Goal: Transaction & Acquisition: Book appointment/travel/reservation

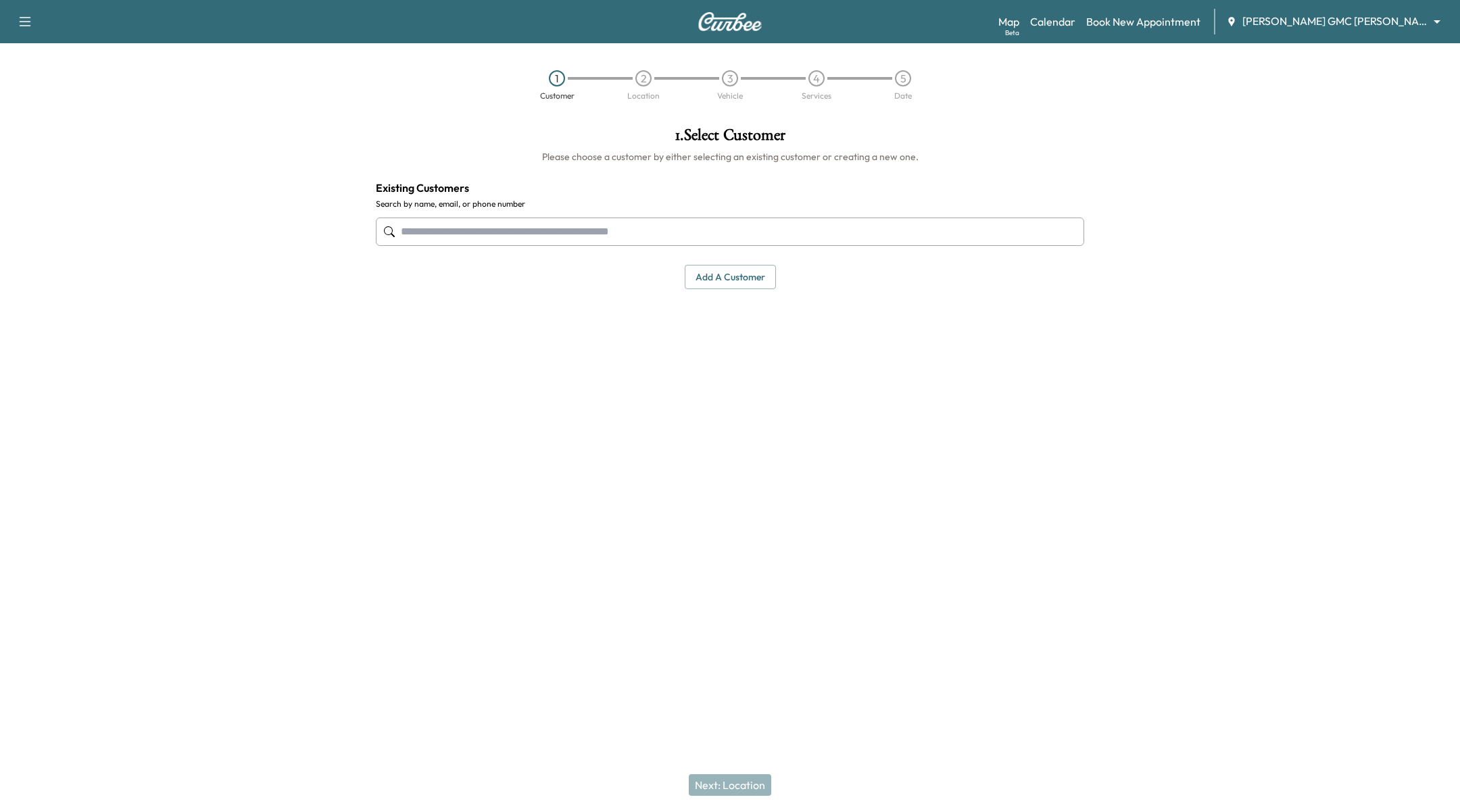
click at [1410, 26] on body "Support Log Out Map Beta Calendar Book New Appointment [PERSON_NAME] GMC [PERSO…" at bounding box center [730, 406] width 1460 height 812
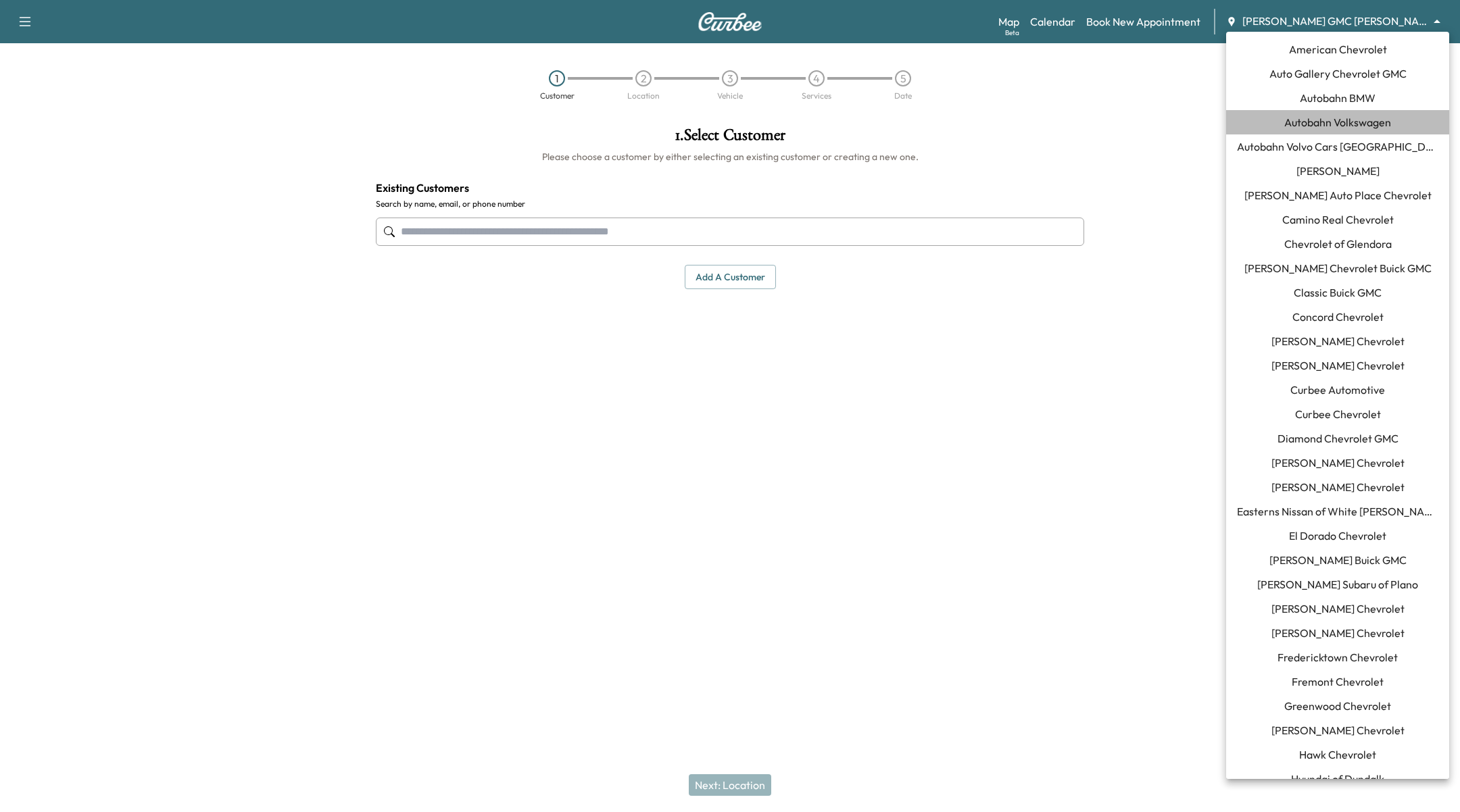
click at [1380, 124] on span "Autobahn Volkswagen" at bounding box center [1337, 122] width 107 height 16
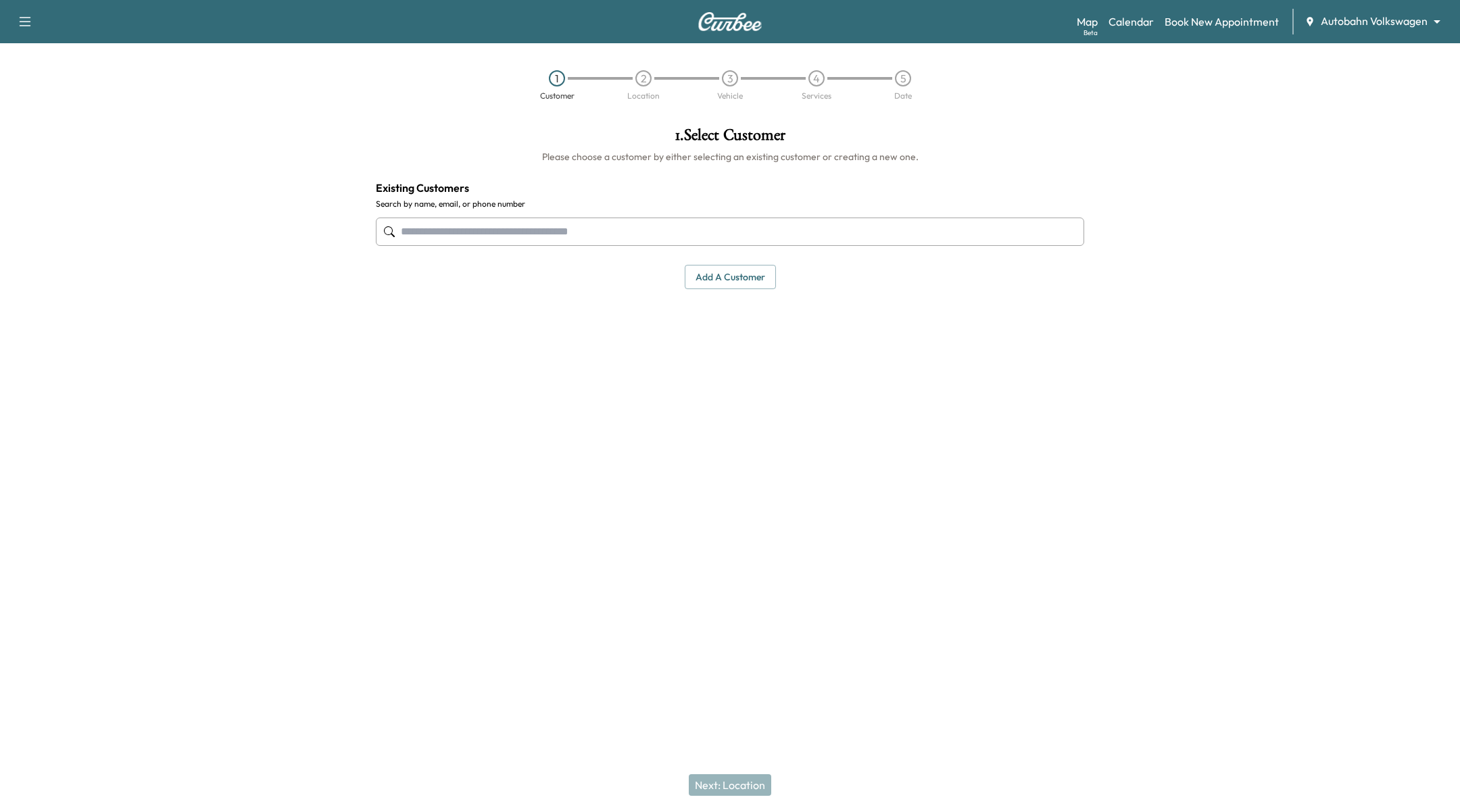
click at [699, 214] on div at bounding box center [730, 232] width 708 height 45
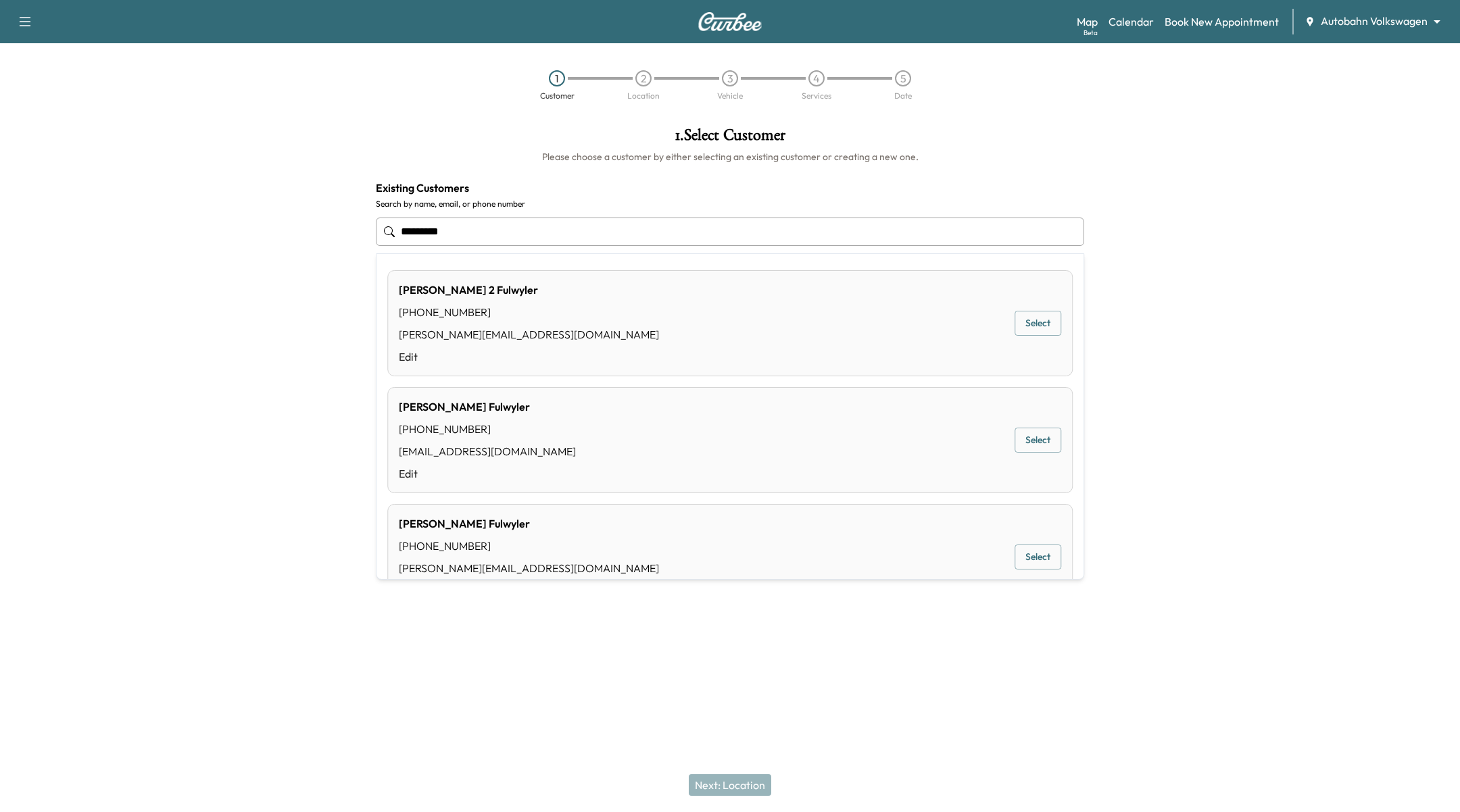
click at [1035, 317] on button "Select" at bounding box center [1037, 323] width 47 height 25
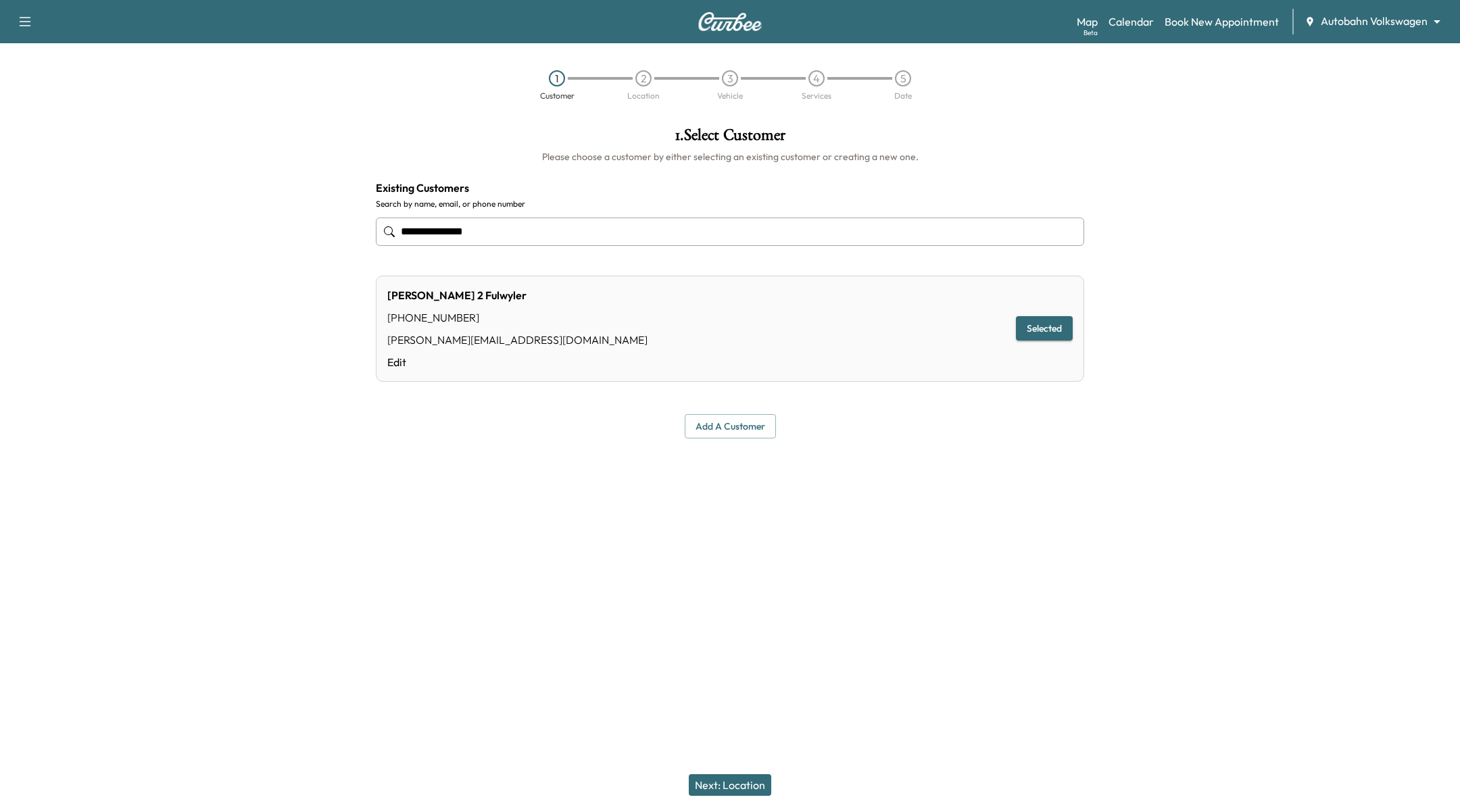
type input "**********"
click at [723, 783] on button "Next: Location" at bounding box center [730, 784] width 82 height 22
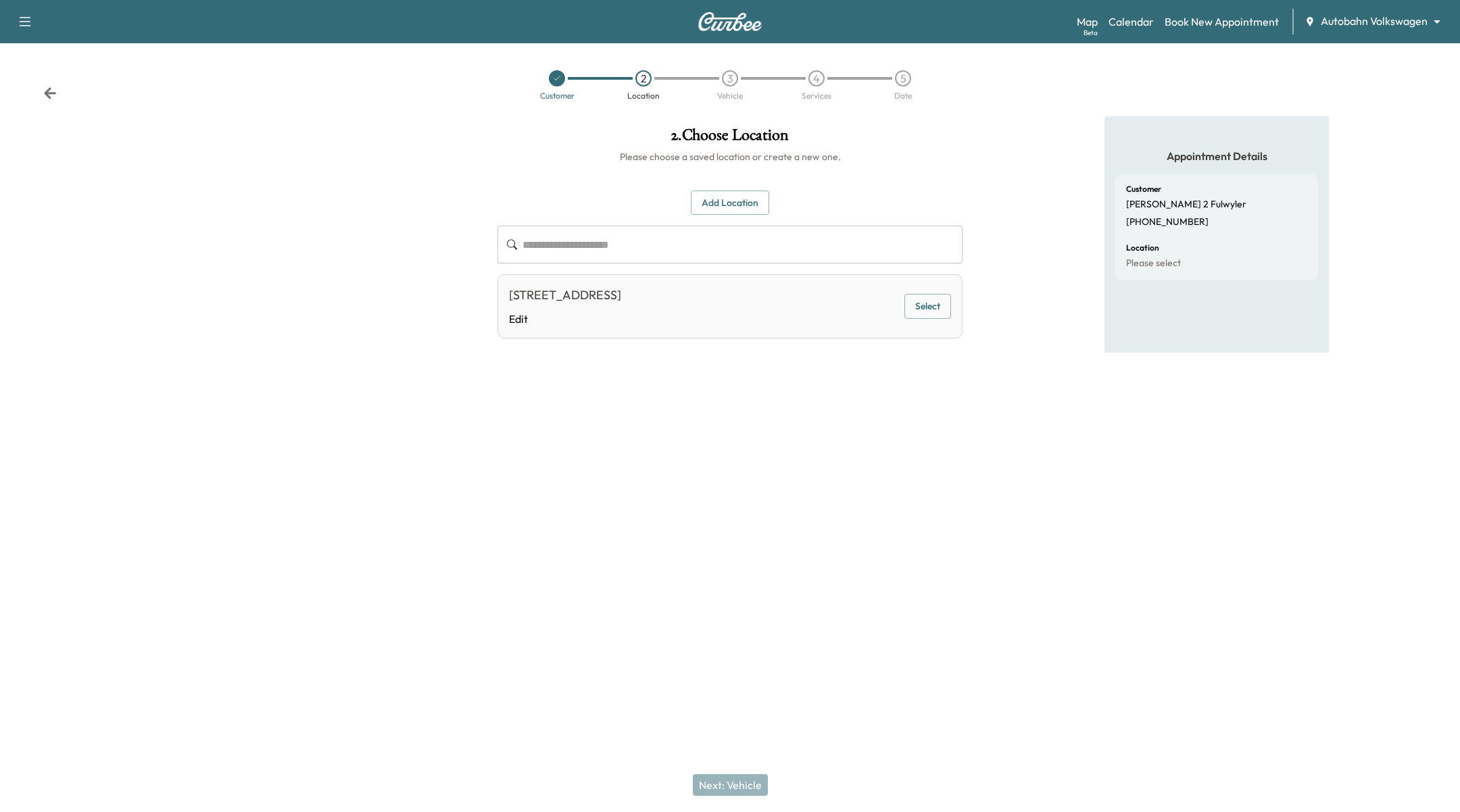
click at [924, 302] on button "Select" at bounding box center [928, 306] width 47 height 25
click at [708, 789] on button "Next: Vehicle" at bounding box center [730, 784] width 75 height 22
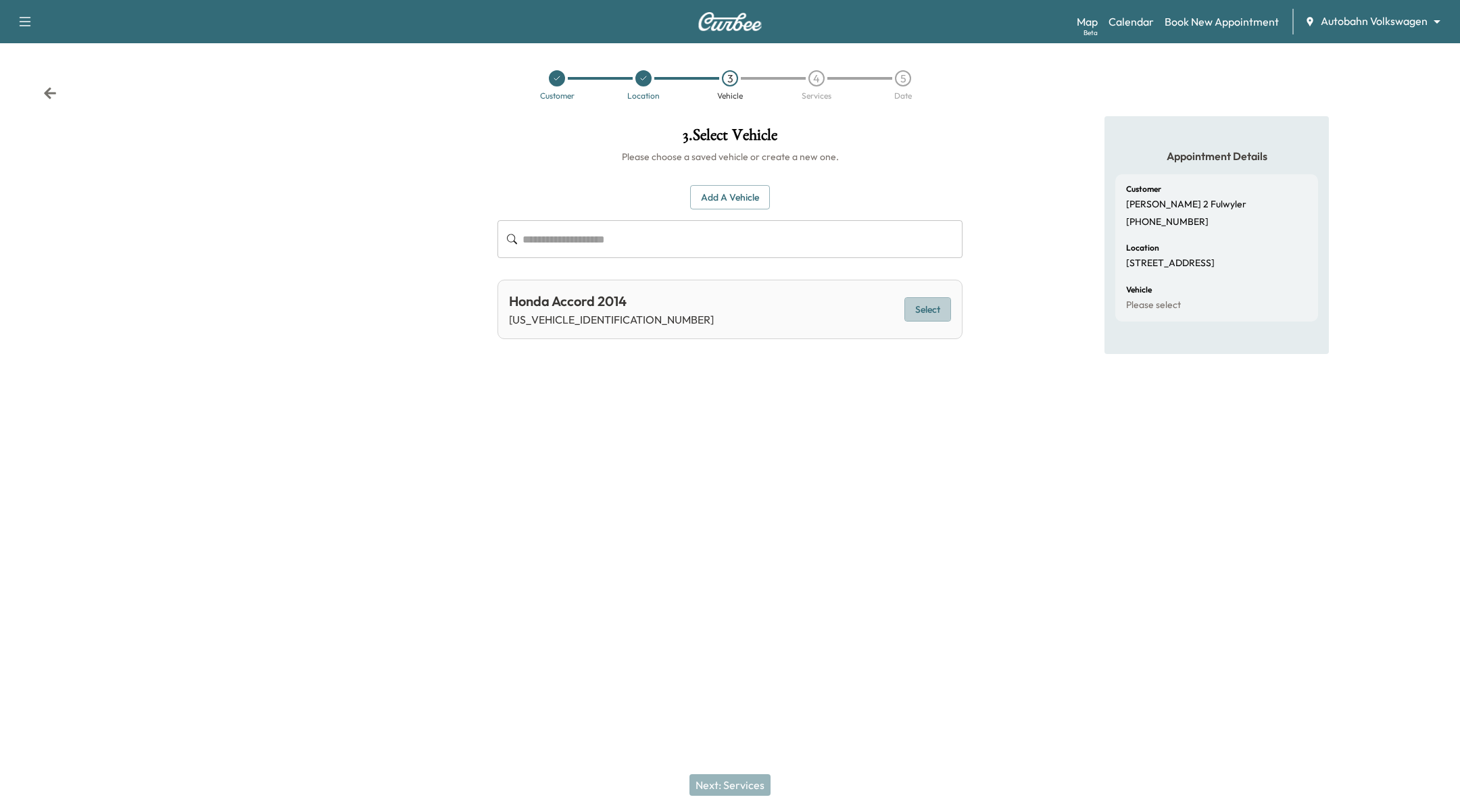
click at [941, 304] on button "Select" at bounding box center [928, 309] width 47 height 25
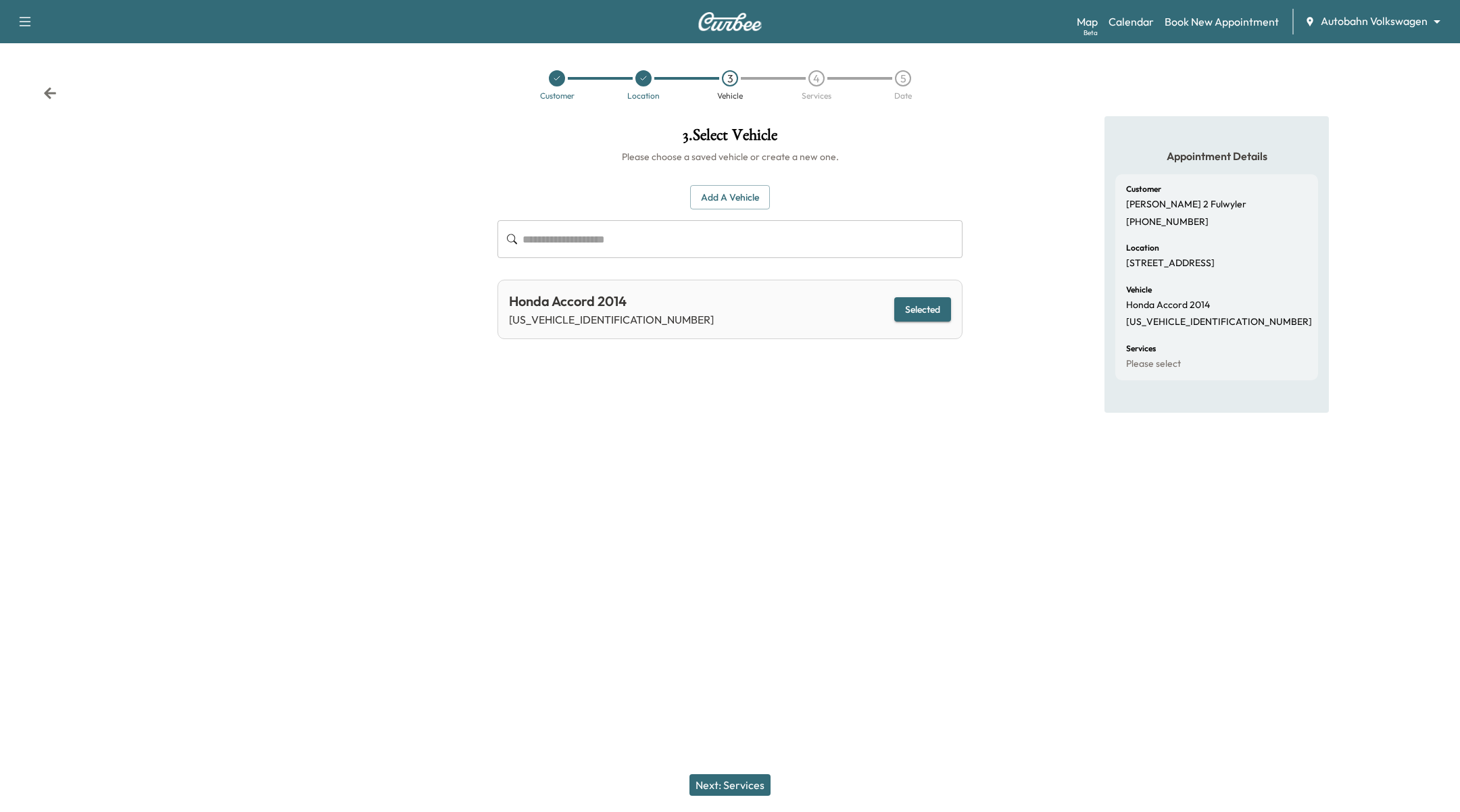
click at [748, 811] on div "Next: Services" at bounding box center [730, 785] width 1460 height 54
click at [748, 788] on button "Next: Services" at bounding box center [730, 784] width 82 height 22
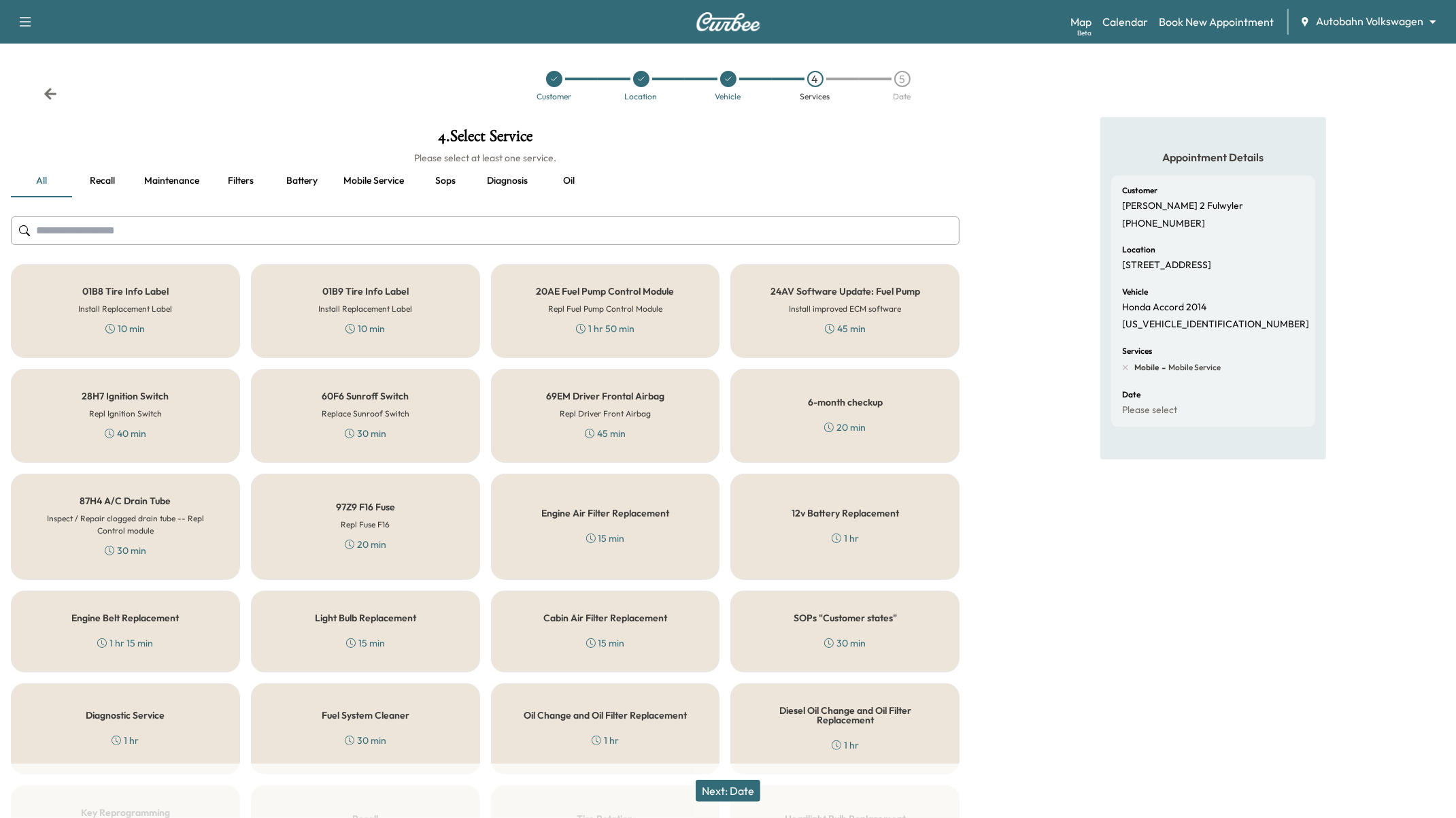
click at [203, 306] on div "01B8 Tire Info Label Install Replacement Label 10 min" at bounding box center [125, 311] width 229 height 94
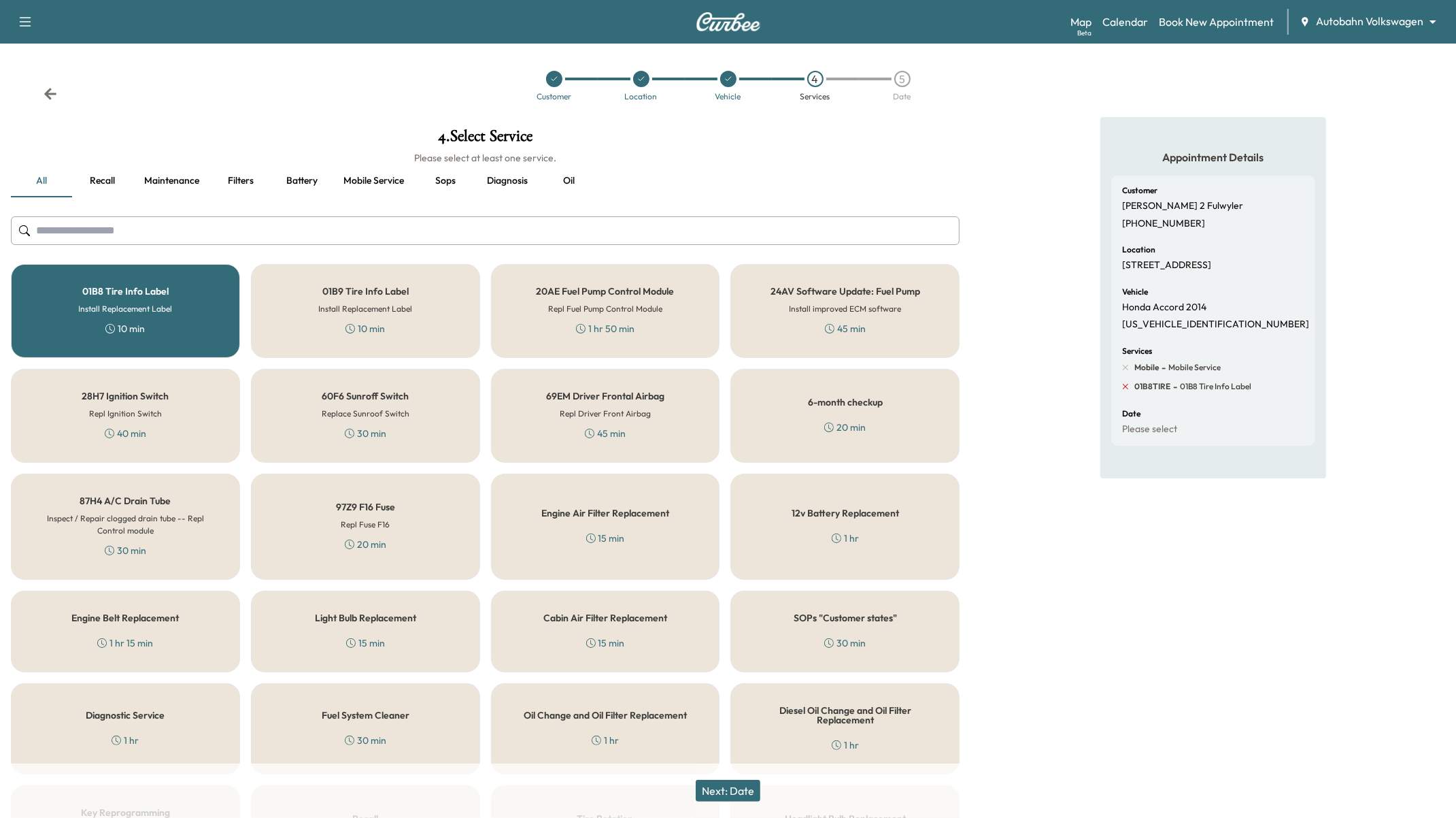
click at [1125, 392] on icon at bounding box center [1125, 386] width 12 height 12
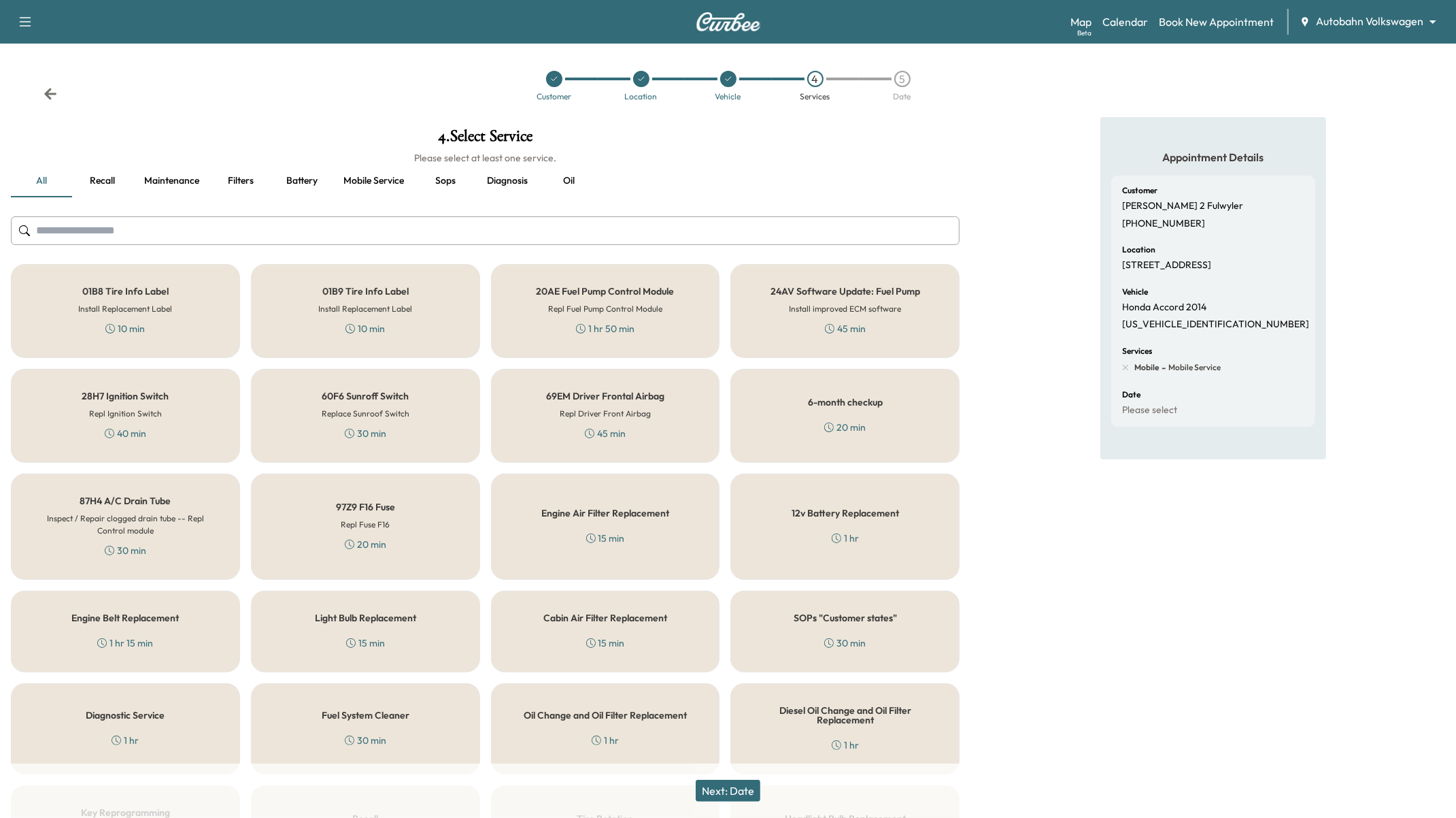
click at [322, 299] on div "01B9 Tire Info Label Install Replacement Label 10 min" at bounding box center [365, 311] width 229 height 94
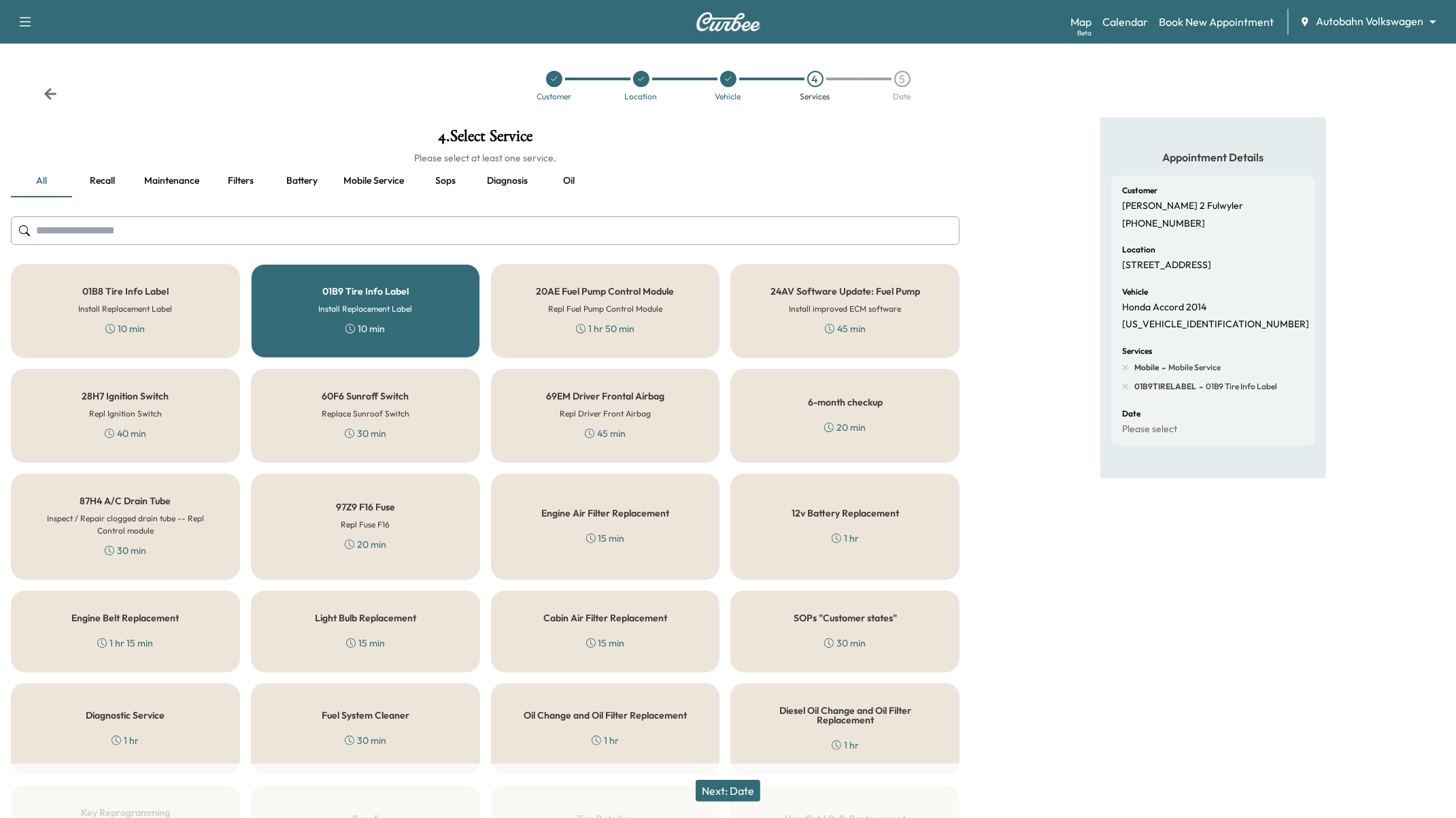
click at [322, 299] on div "01B9 Tire Info Label Install Replacement Label 10 min" at bounding box center [365, 311] width 229 height 94
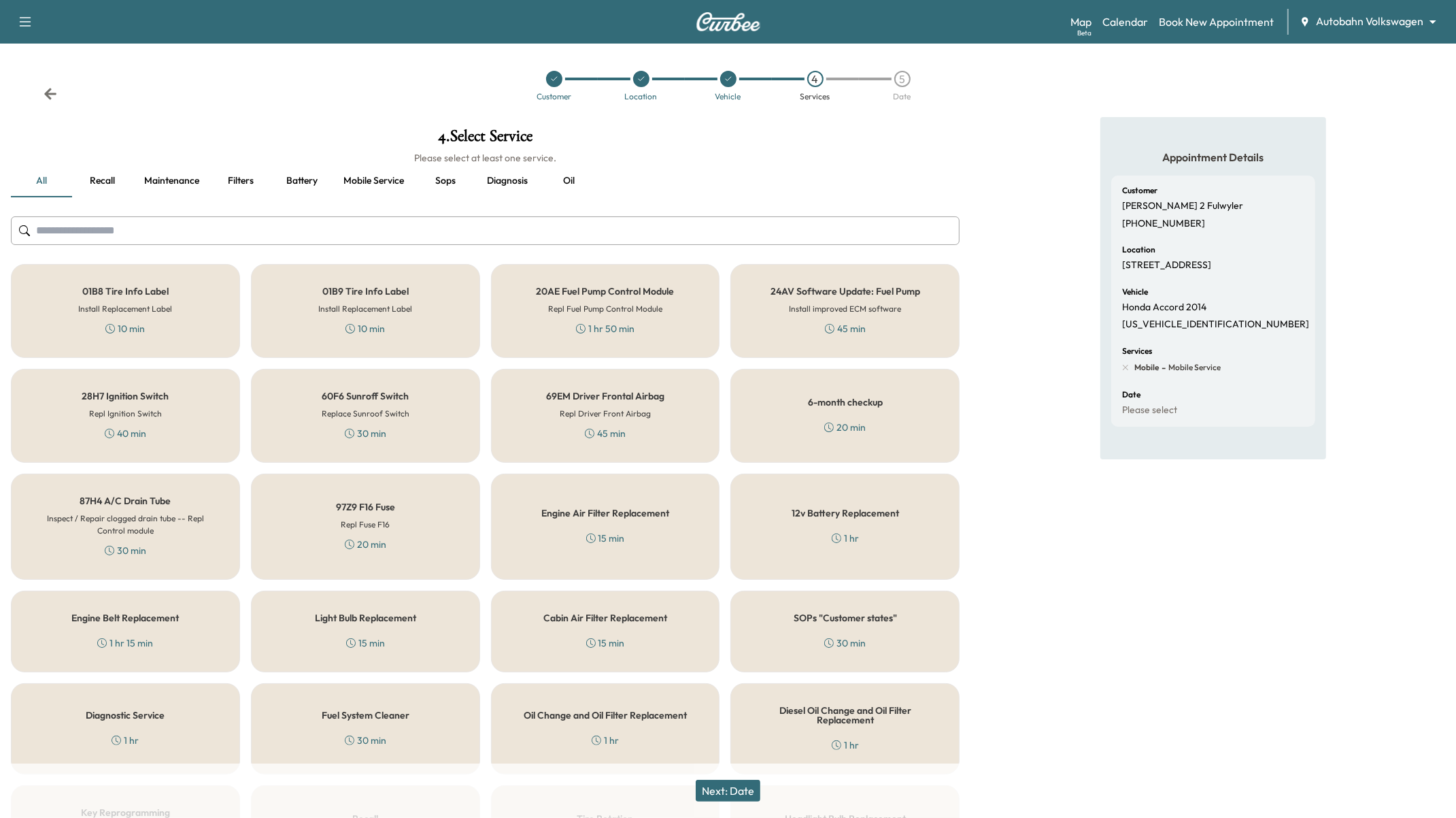
click at [646, 287] on h5 "20AE Fuel Pump Control Module" at bounding box center [605, 292] width 138 height 9
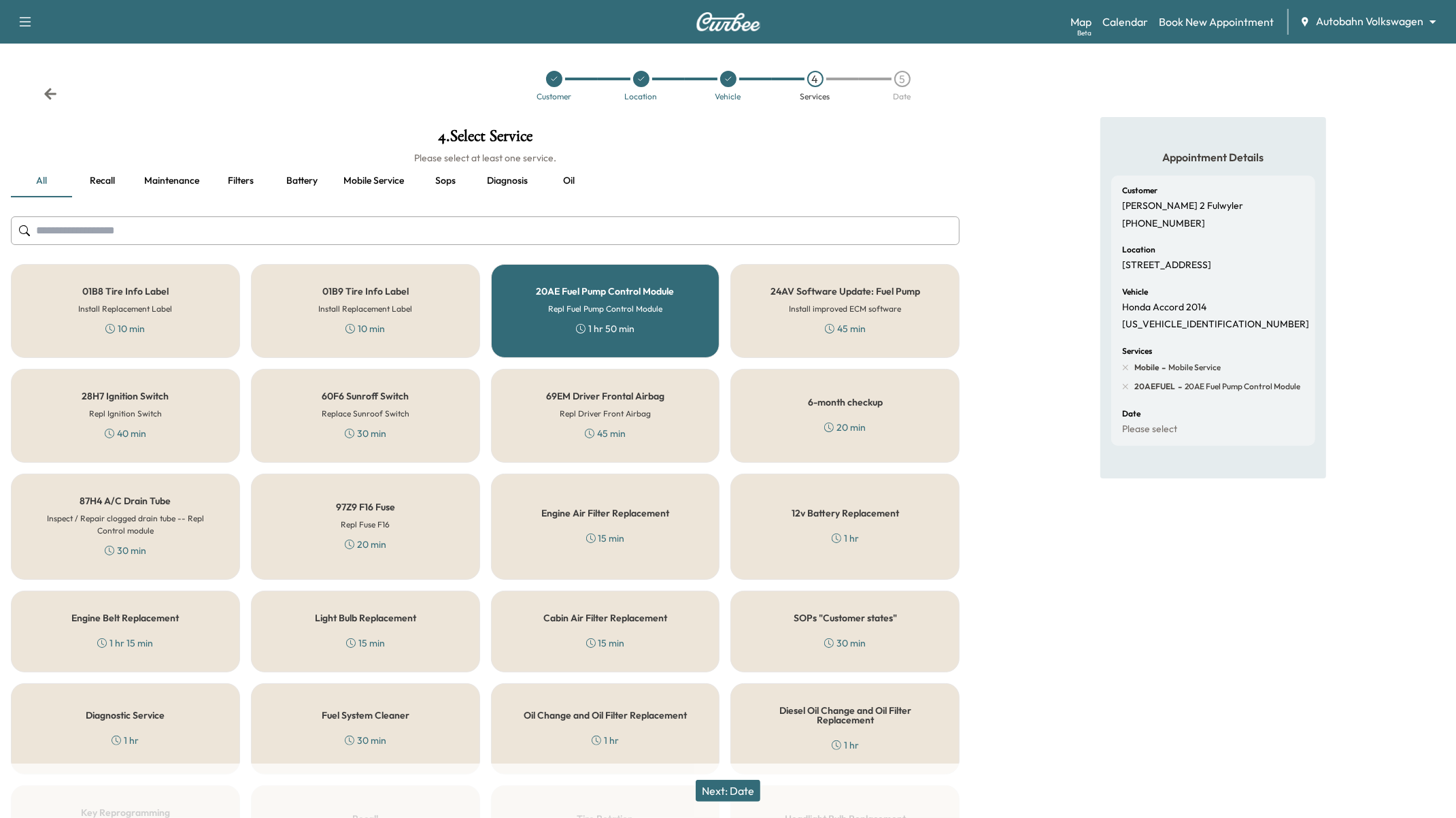
click at [645, 287] on h5 "20AE Fuel Pump Control Module" at bounding box center [605, 292] width 138 height 9
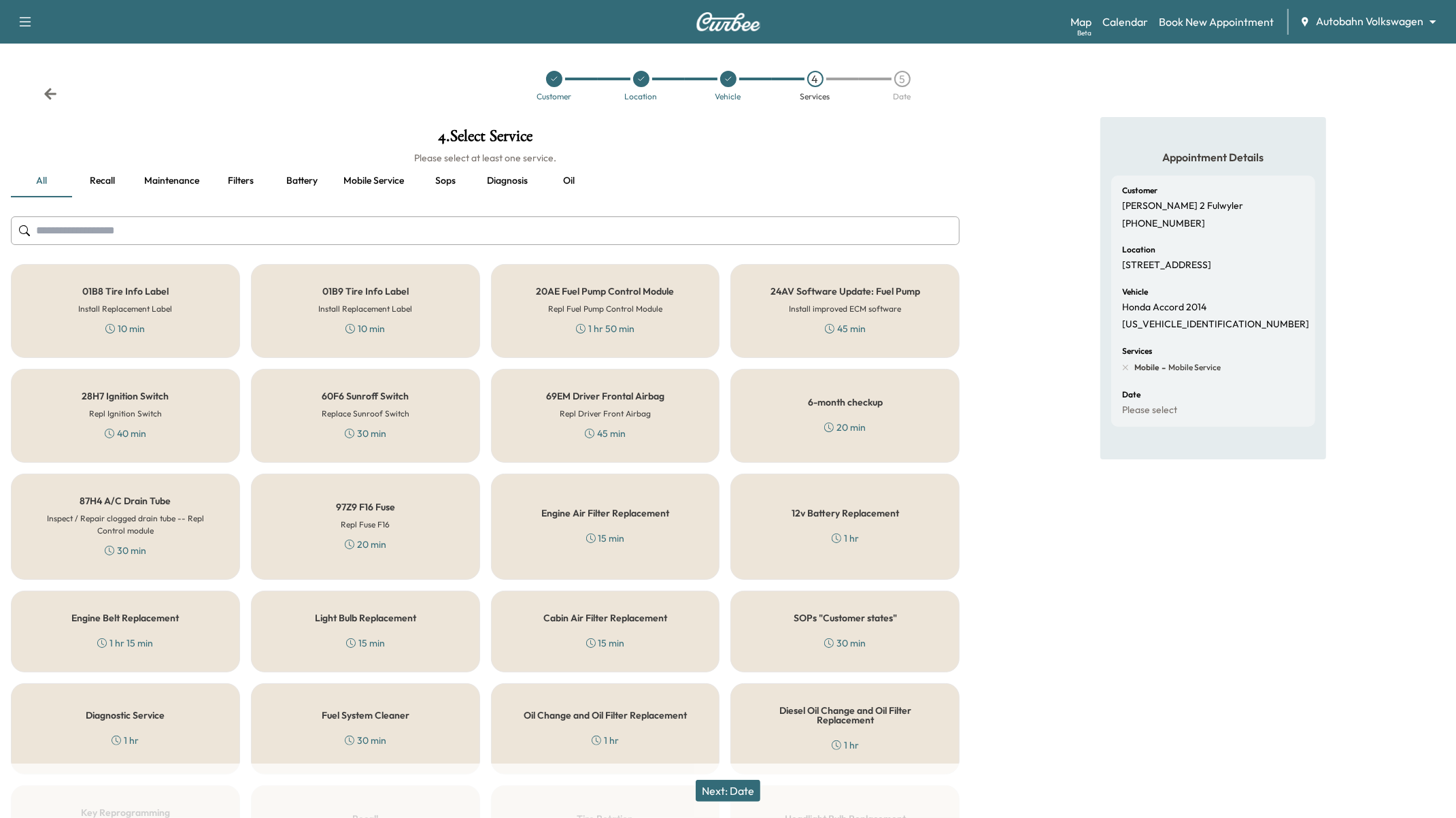
click at [836, 294] on h5 "24AV Software Update: Fuel Pump" at bounding box center [845, 292] width 150 height 9
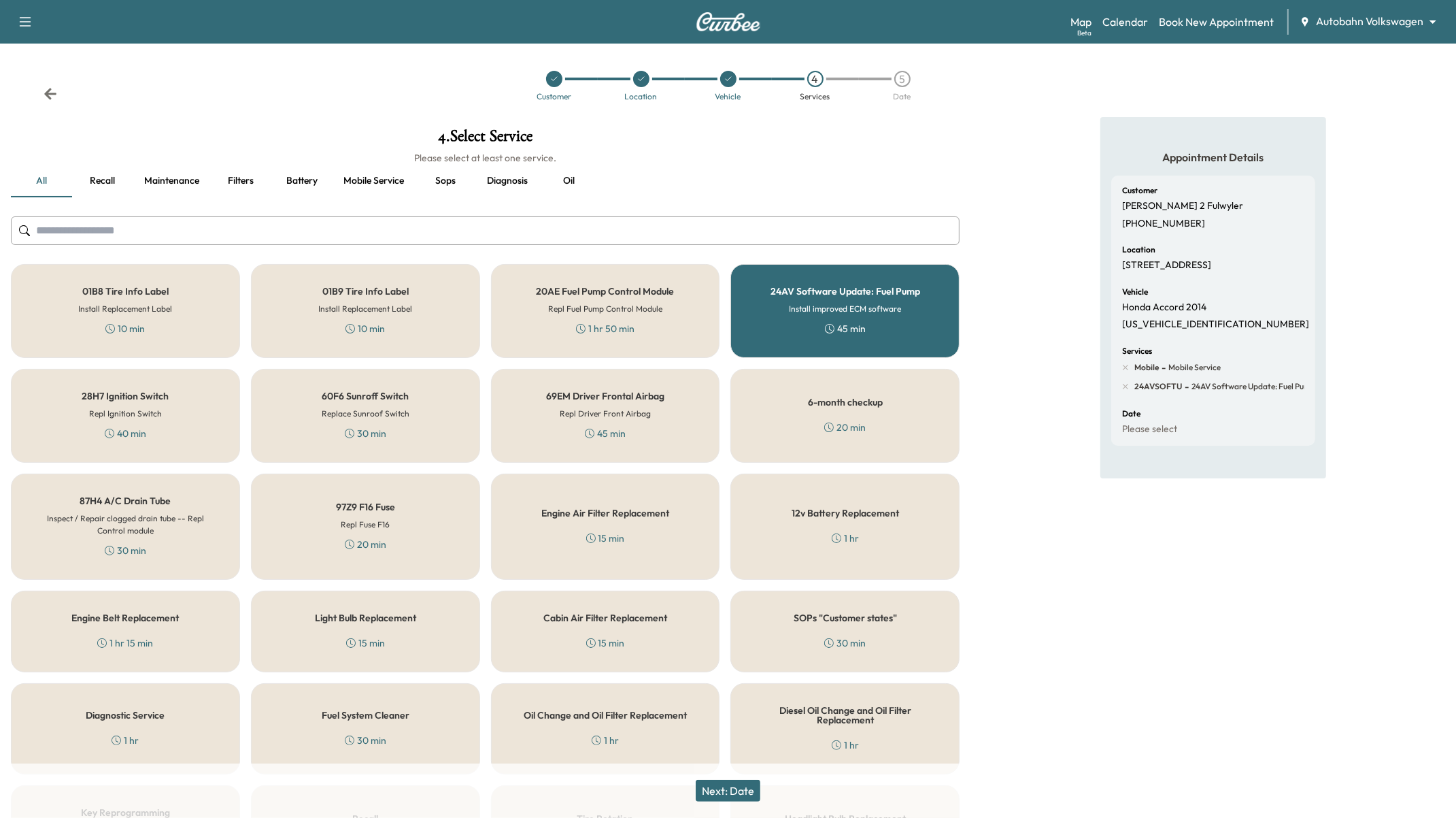
click at [836, 294] on h5 "24AV Software Update: Fuel Pump" at bounding box center [845, 292] width 150 height 9
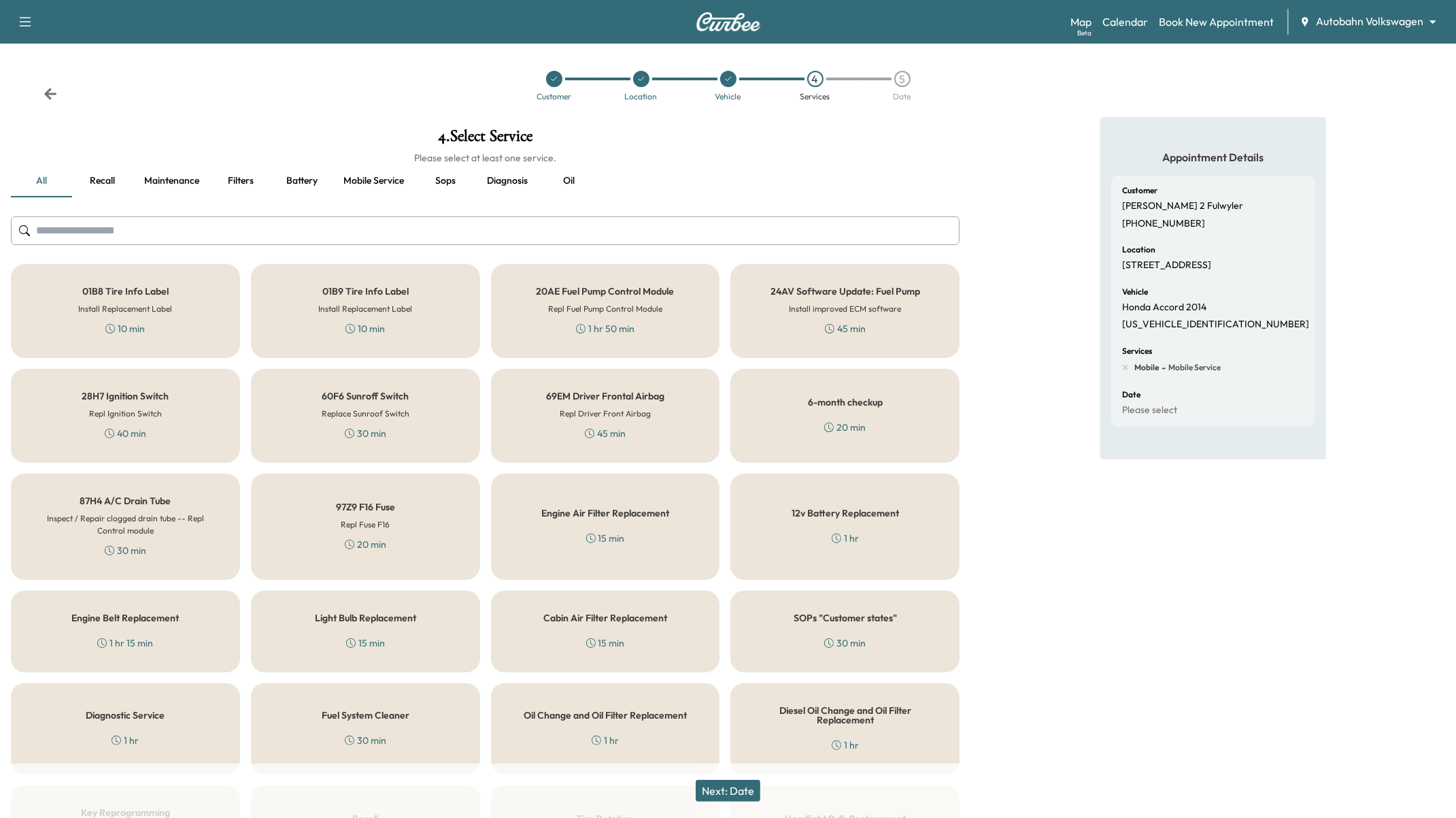
click at [840, 406] on div "6-month checkup 20 min" at bounding box center [844, 416] width 229 height 94
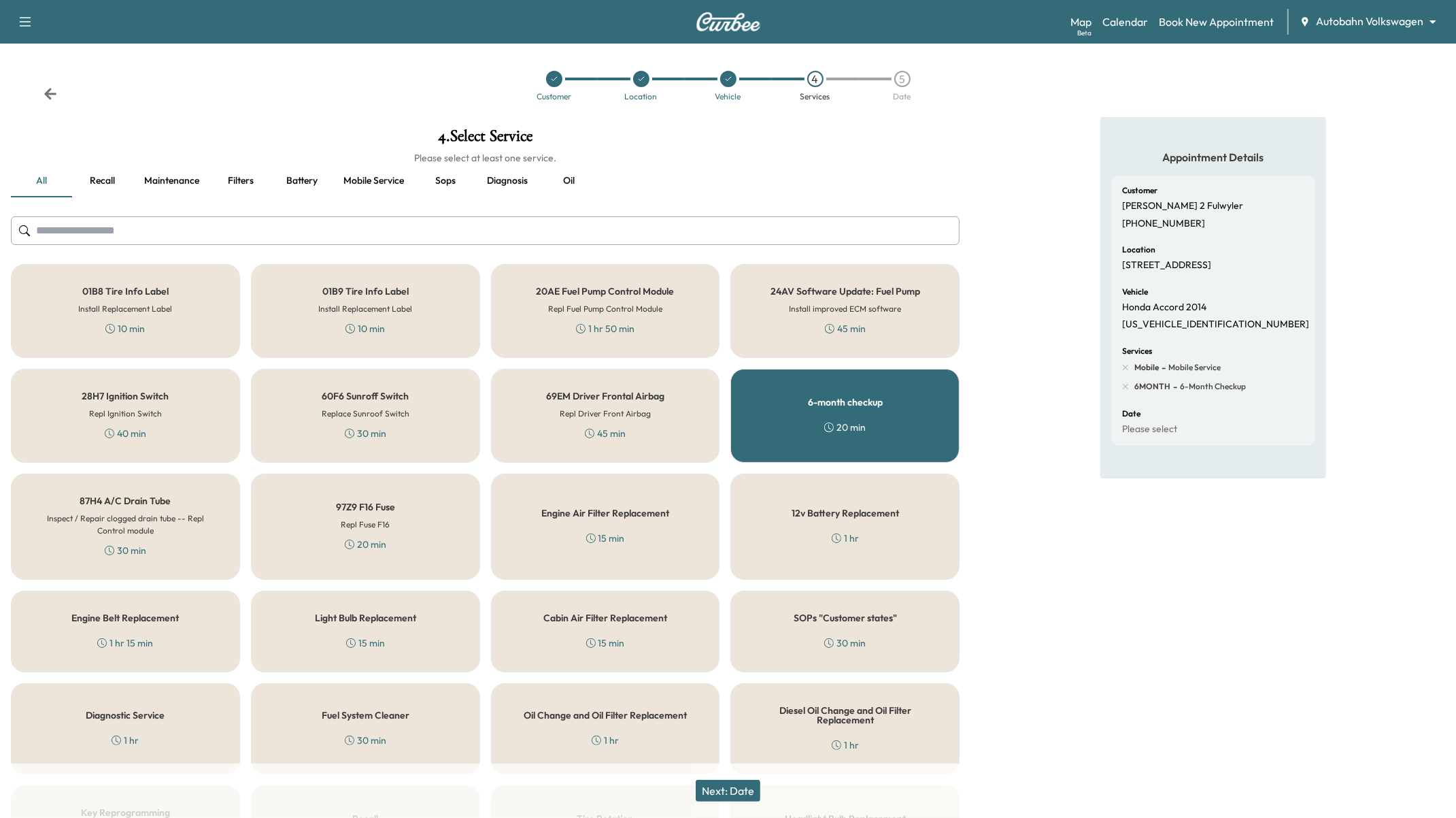
click at [841, 406] on div "6-month checkup 20 min" at bounding box center [844, 416] width 229 height 94
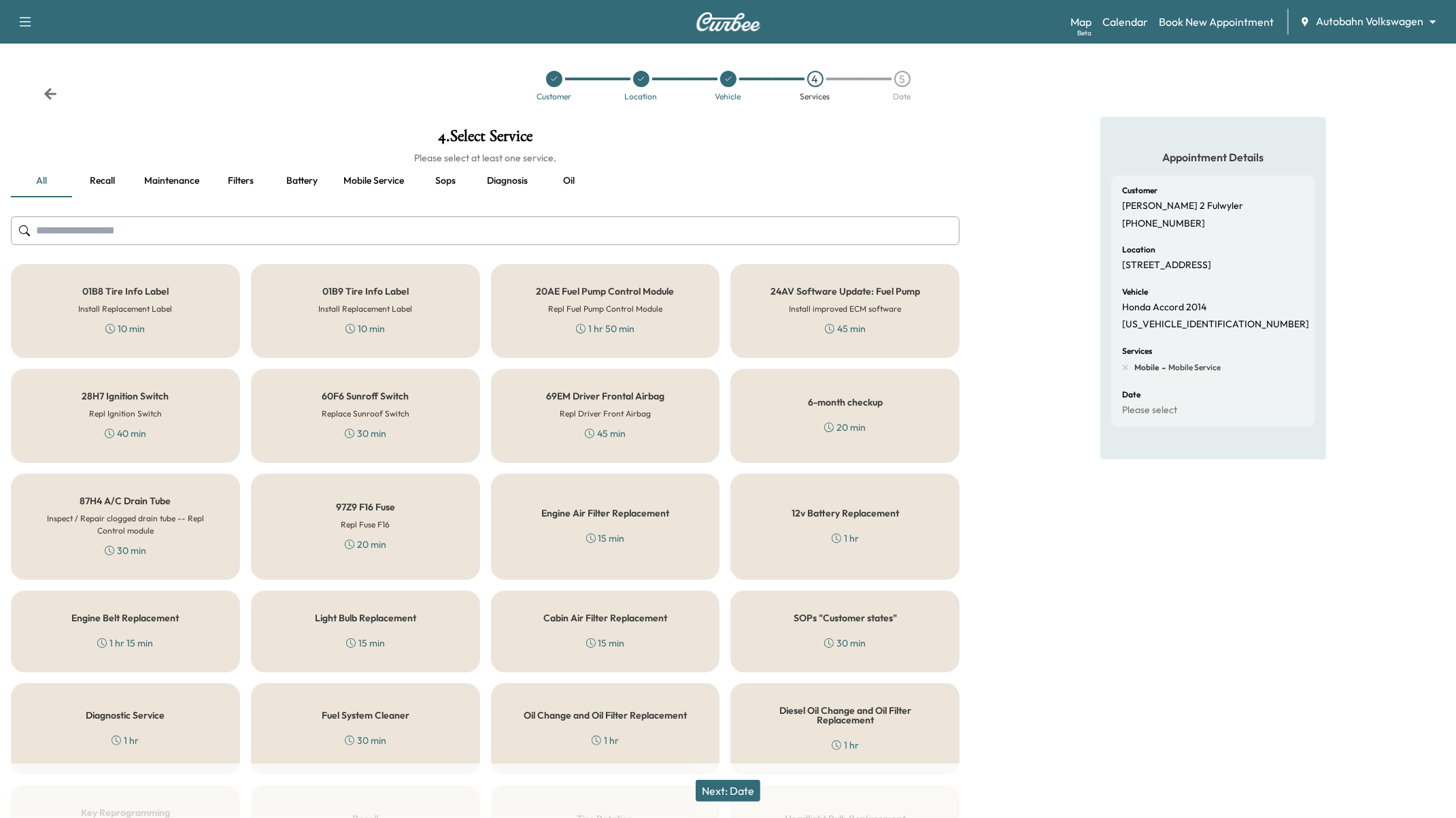
click at [639, 424] on div "69EM Driver Frontal Airbag Repl Driver Front Airbag 45 min" at bounding box center [605, 416] width 229 height 94
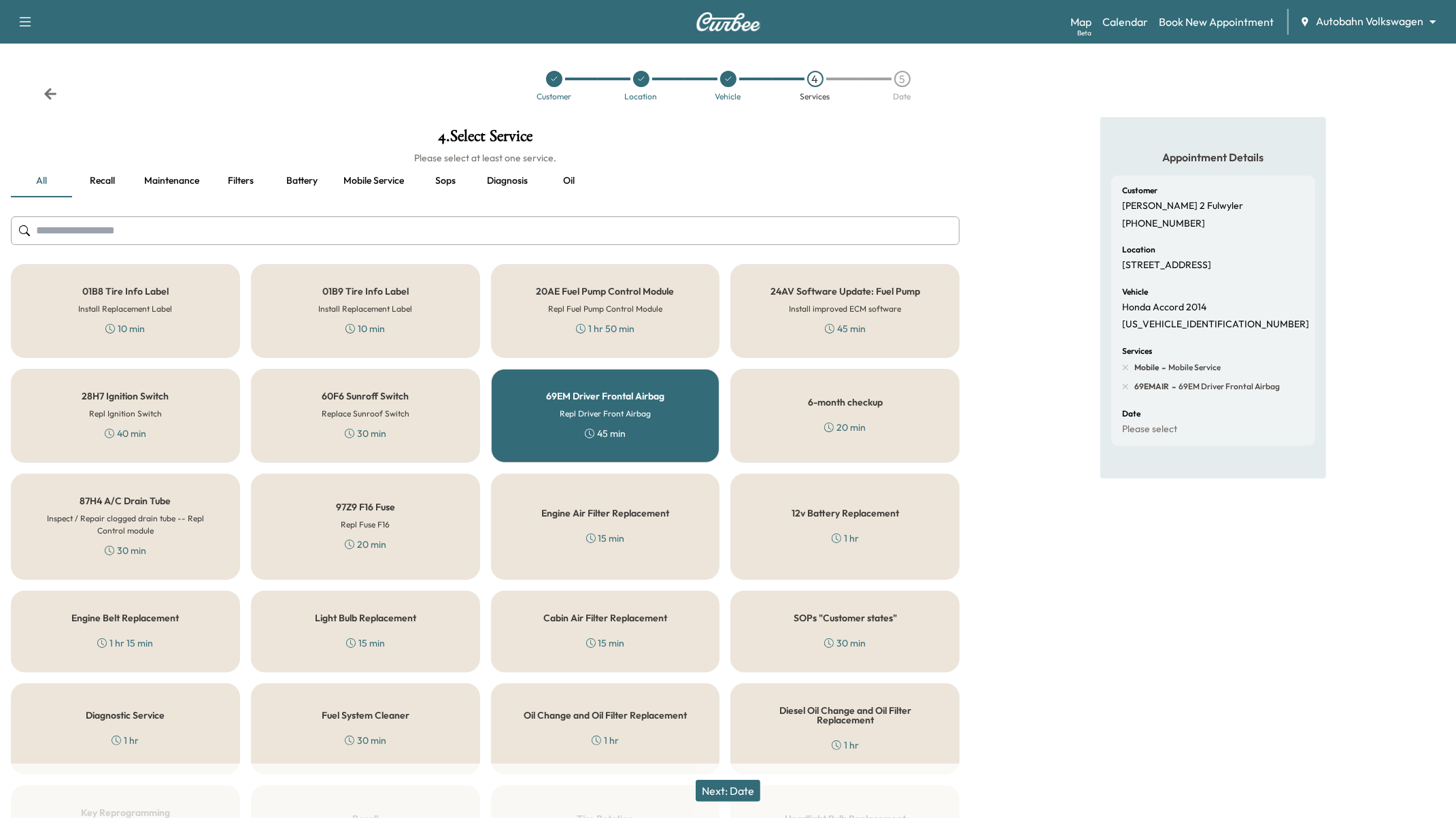
click at [642, 424] on div "69EM Driver Frontal Airbag Repl Driver Front Airbag 45 min" at bounding box center [605, 416] width 229 height 94
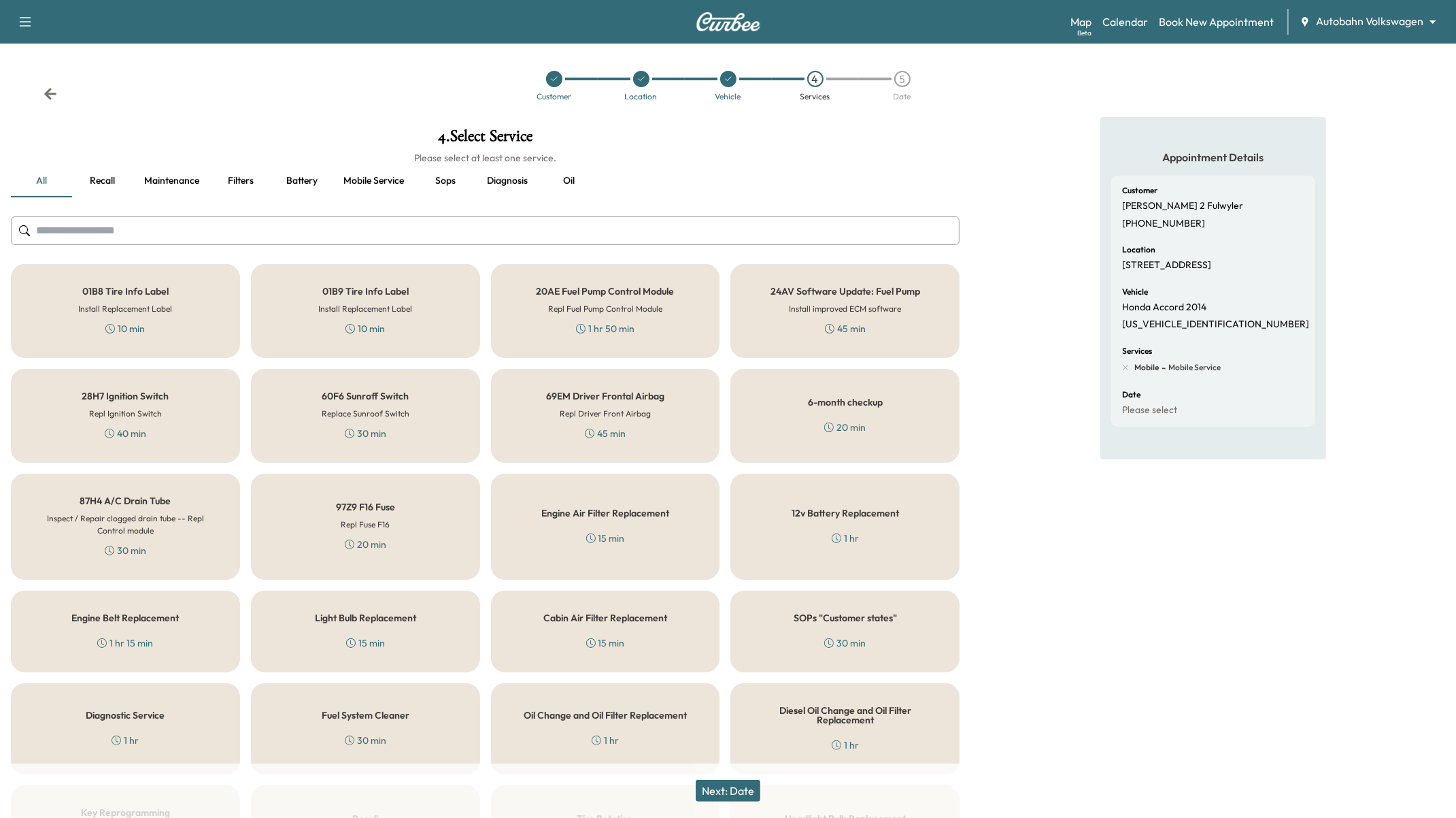
click at [477, 424] on div "60F6 Sunroff Switch Replace Sunroof Switch 30 min" at bounding box center [365, 416] width 229 height 94
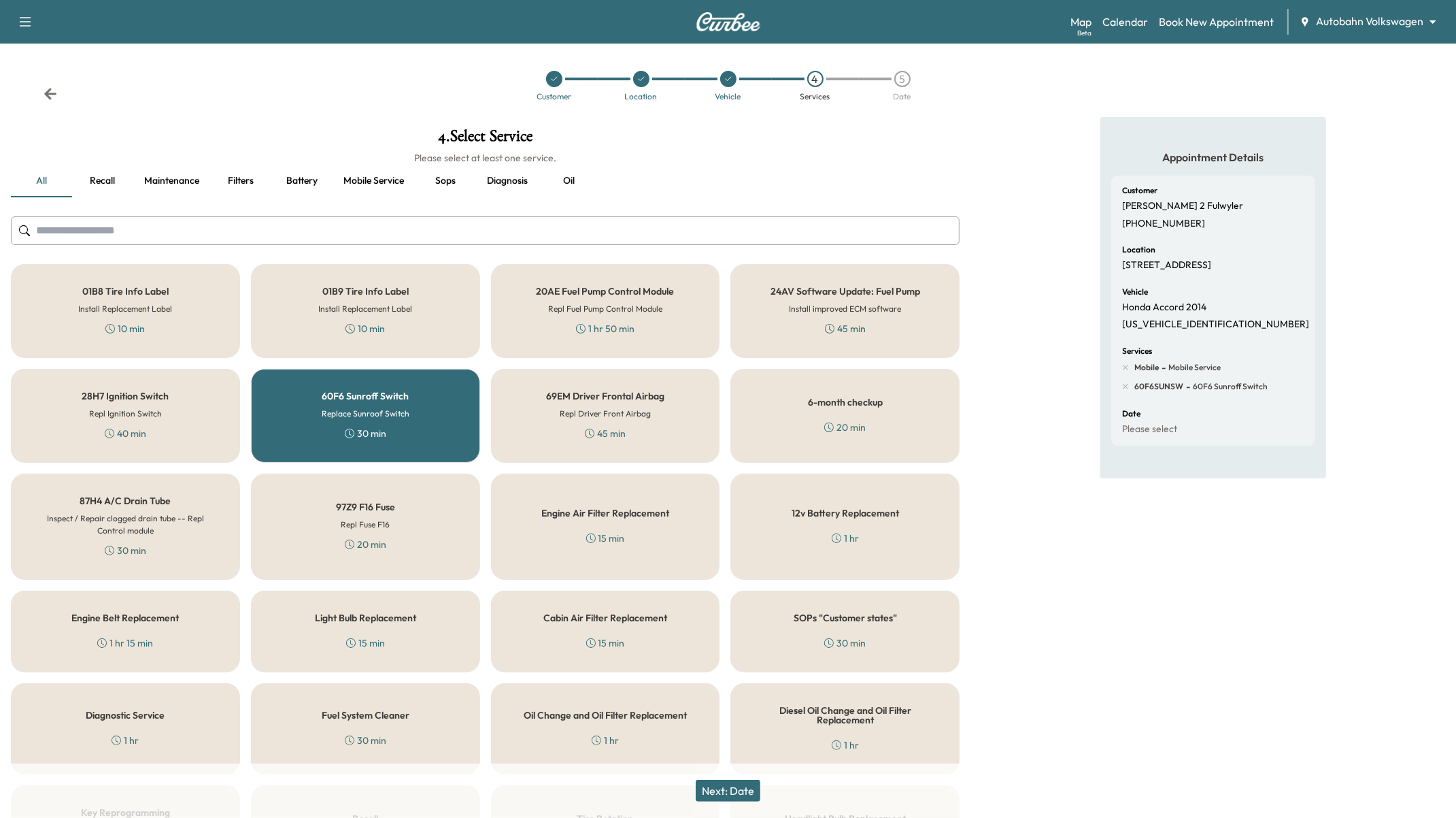
click at [301, 415] on div "60F6 Sunroff Switch Replace Sunroof Switch 30 min" at bounding box center [365, 416] width 229 height 94
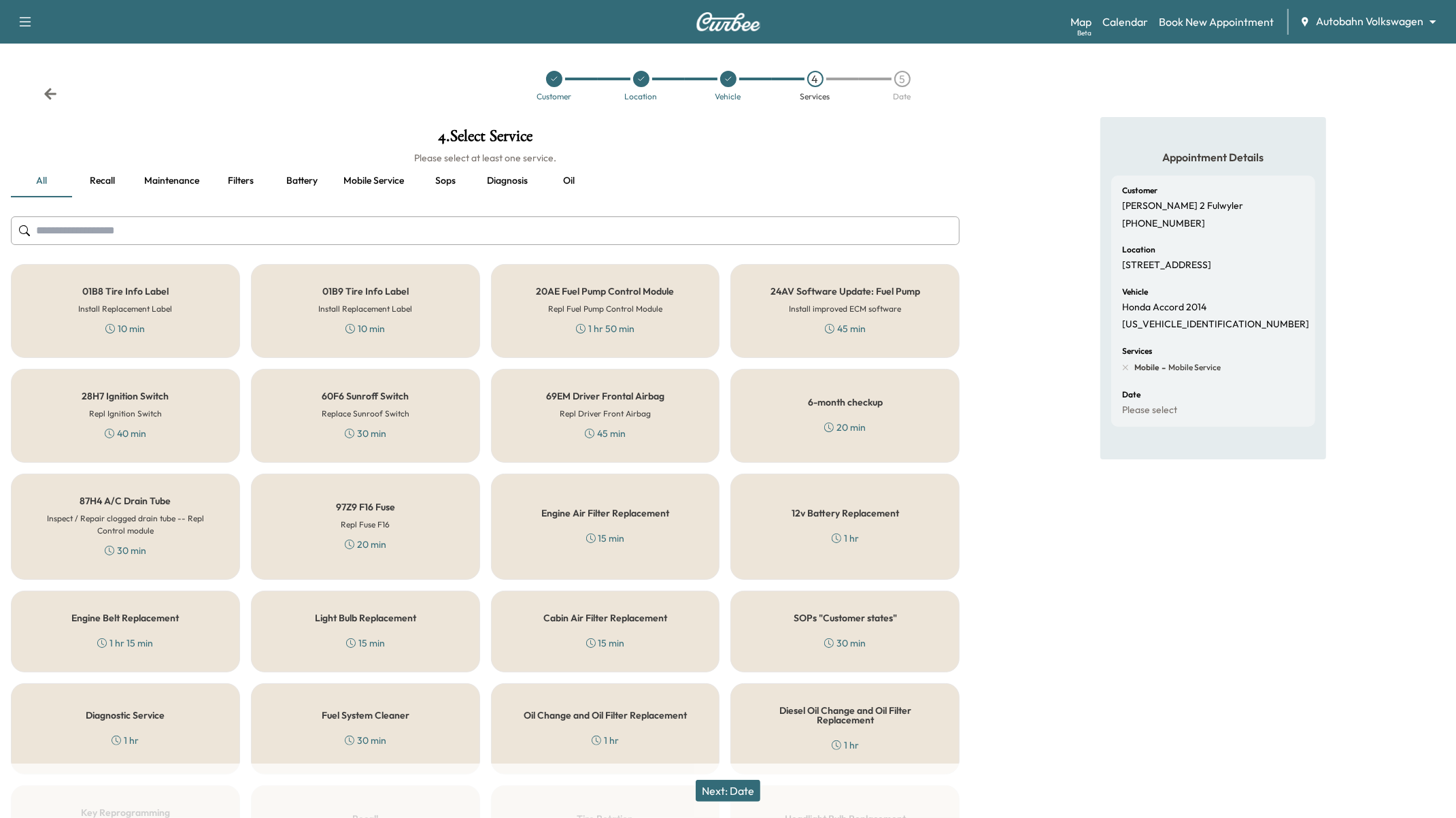
click at [186, 416] on div "28H7 Ignition Switch Repl Ignition Switch 40 min" at bounding box center [125, 416] width 229 height 94
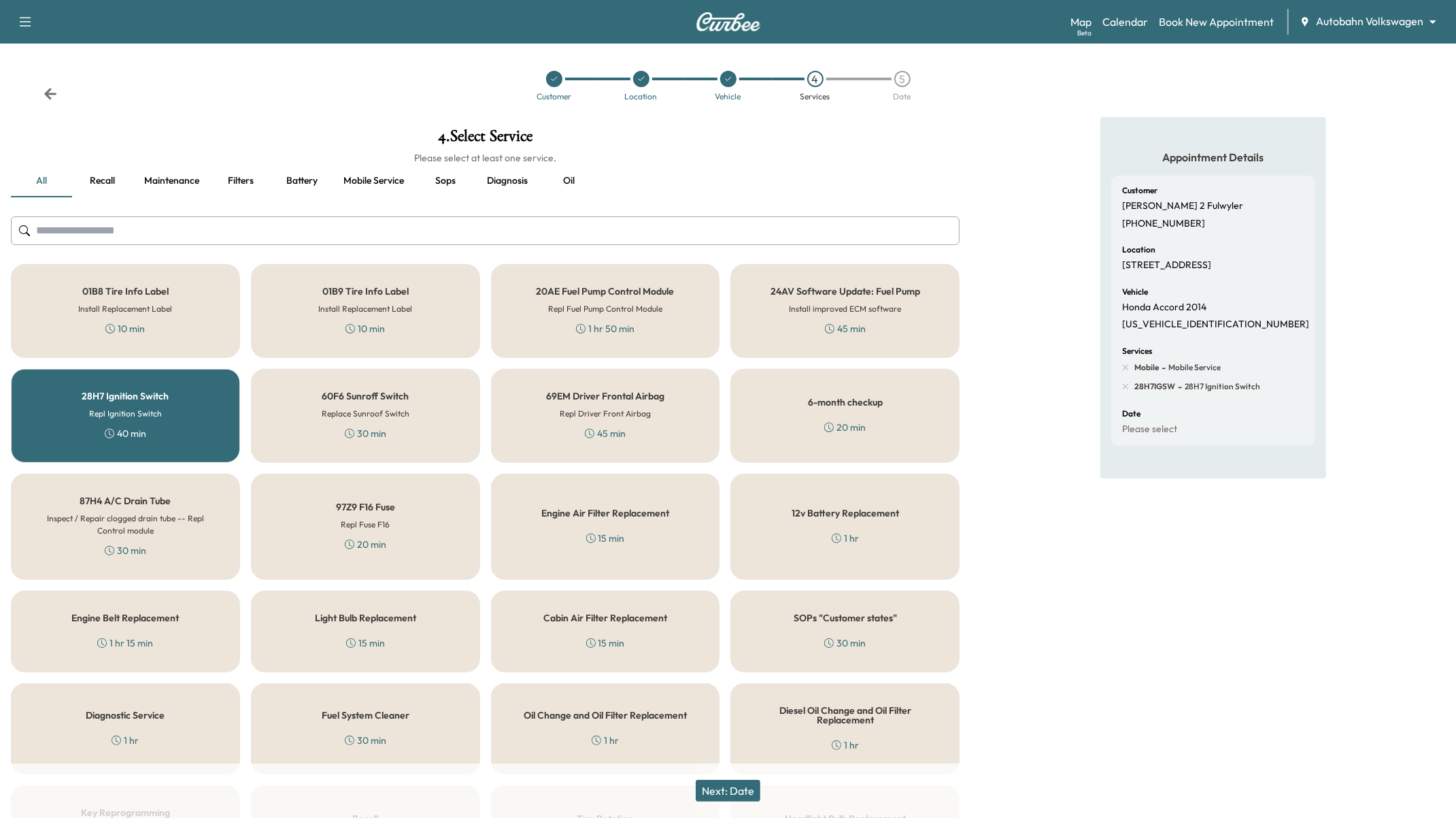
click at [186, 416] on div "28H7 Ignition Switch Repl Ignition Switch 40 min" at bounding box center [125, 416] width 229 height 94
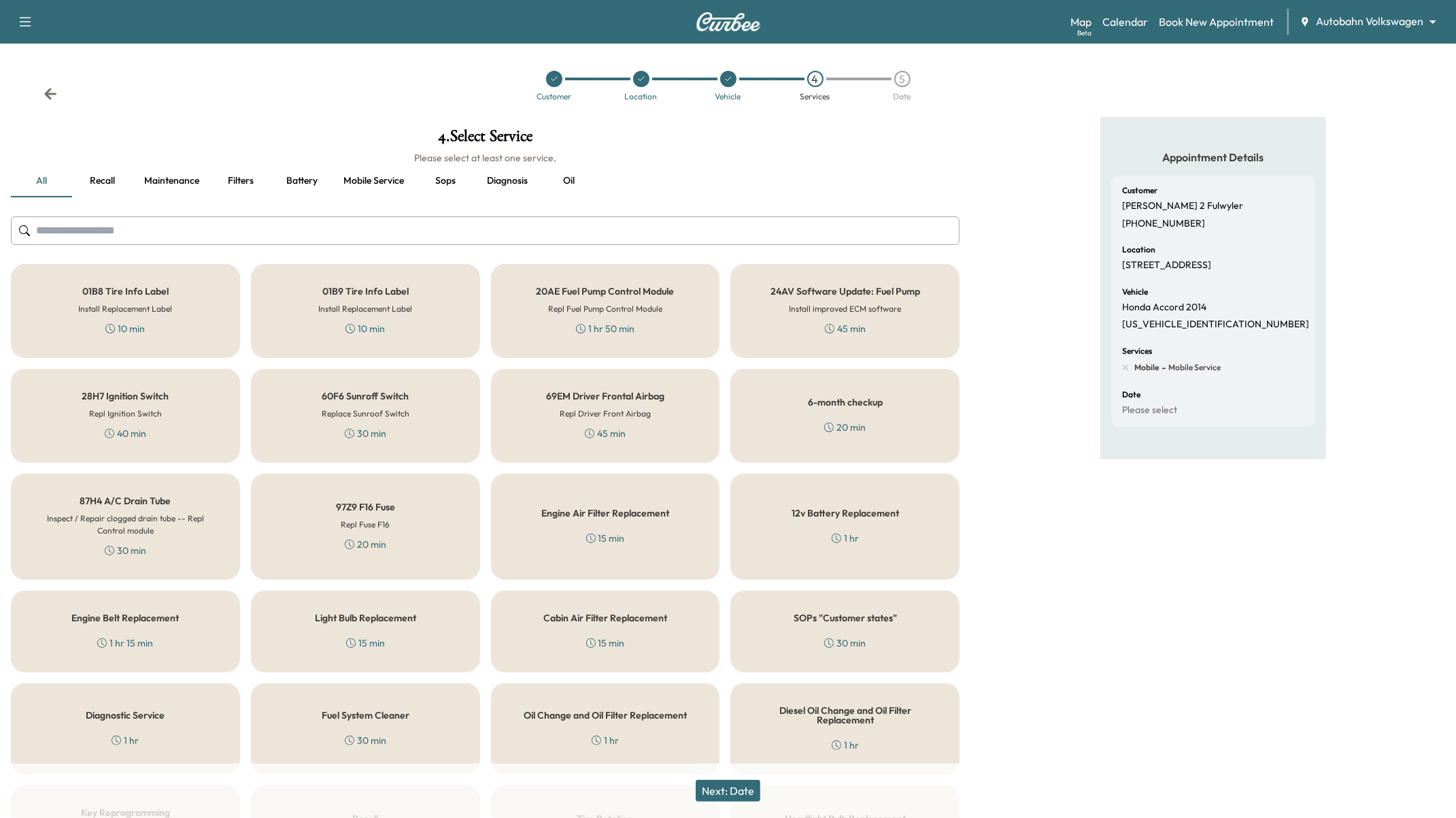
click at [203, 526] on h6 "Inspect / Repair clogged drain tube -- Repl Control module" at bounding box center [124, 525] width 184 height 25
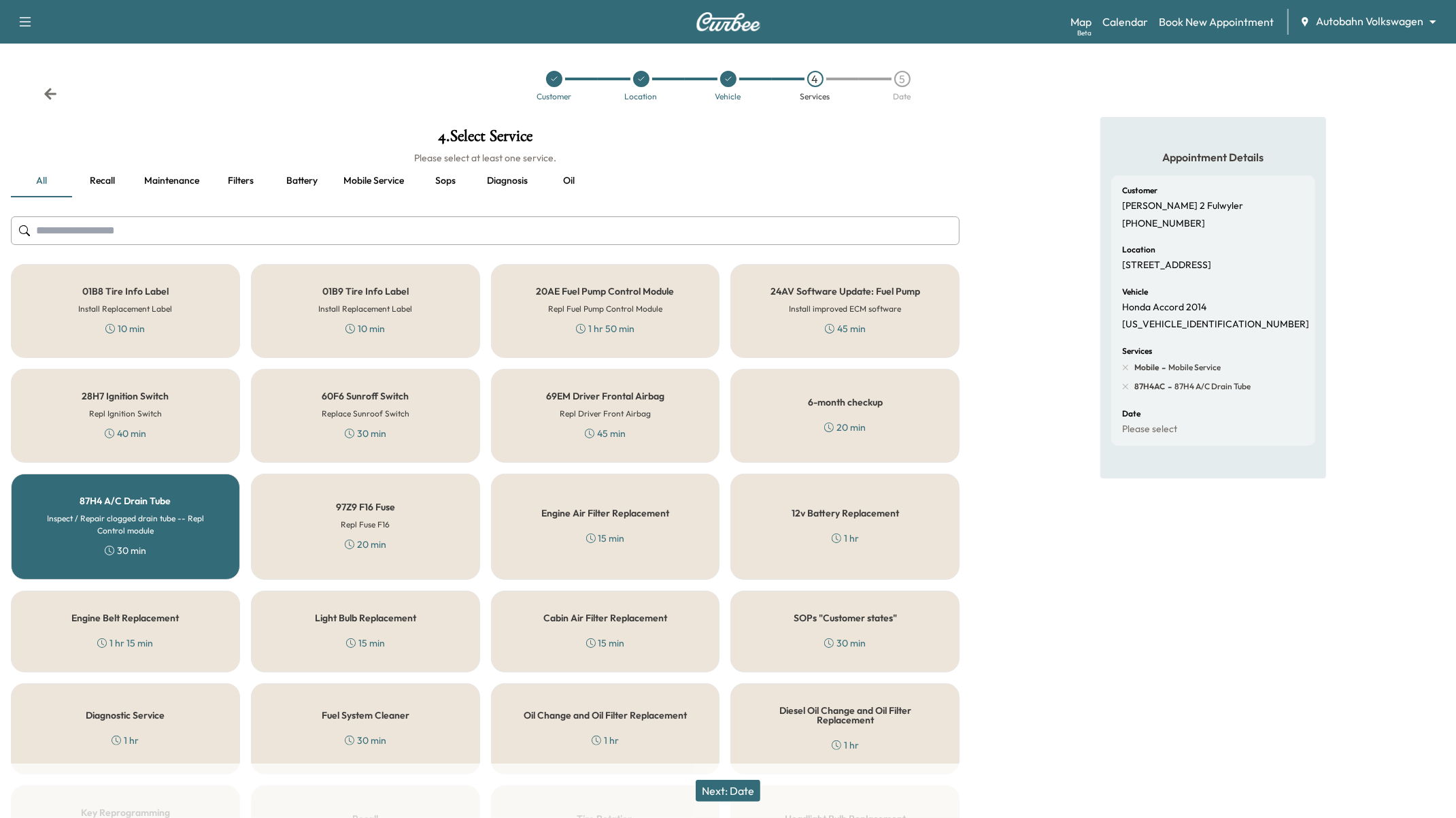
click at [203, 526] on h6 "Inspect / Repair clogged drain tube -- Repl Control module" at bounding box center [124, 525] width 184 height 25
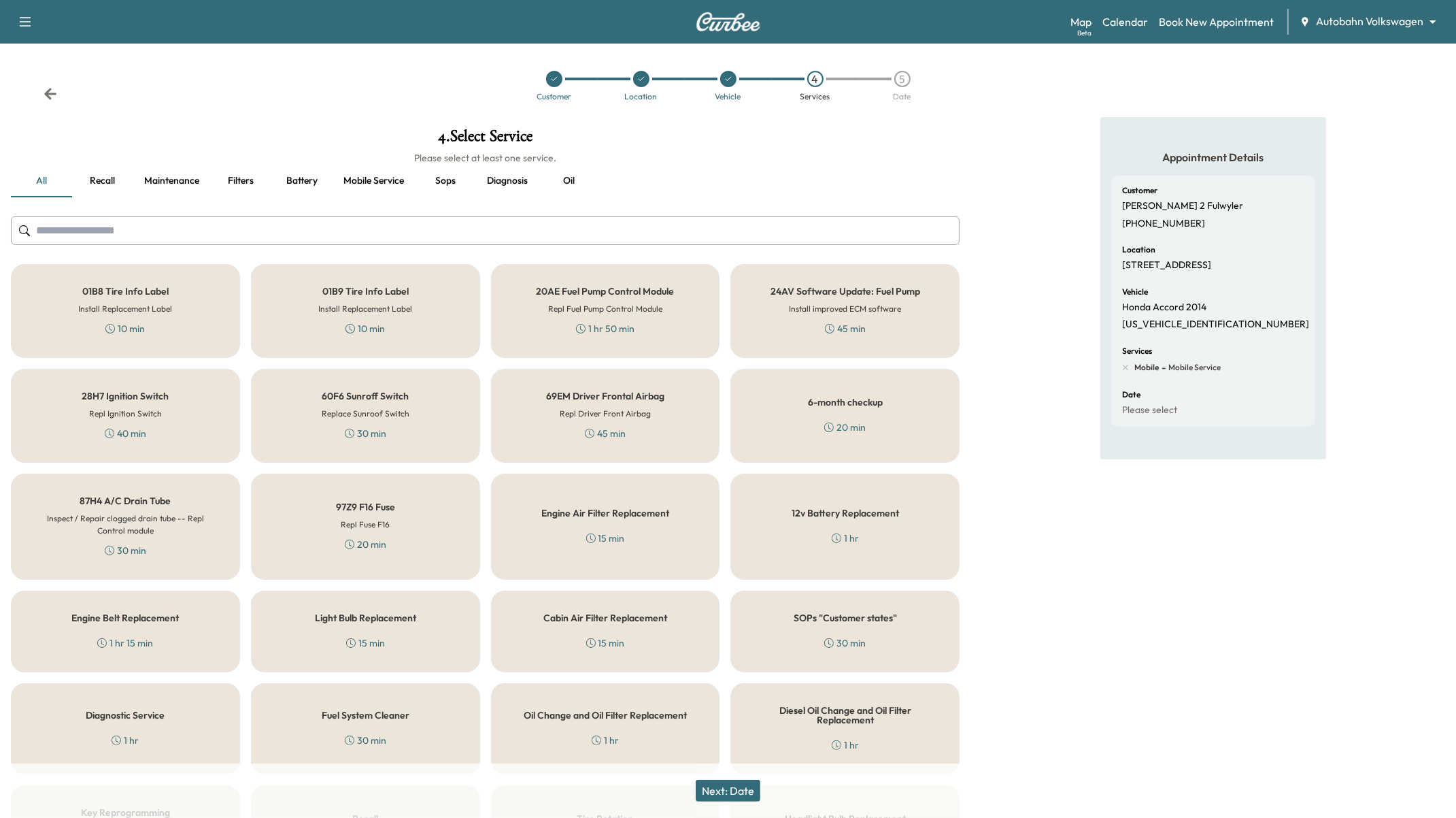
click at [344, 526] on h6 "Repl Fuse F16" at bounding box center [365, 524] width 49 height 12
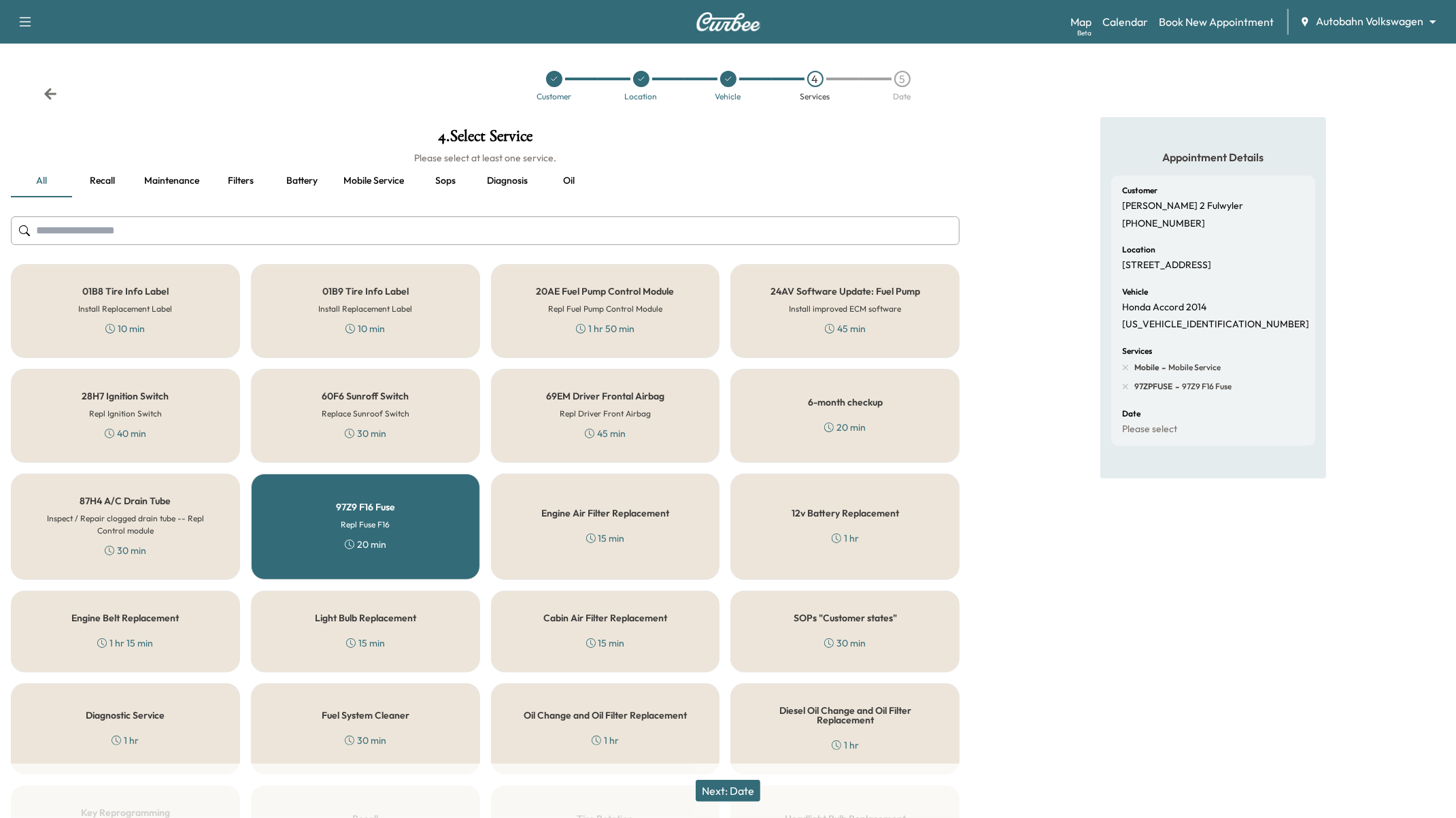
click at [344, 526] on h6 "Repl Fuse F16" at bounding box center [365, 524] width 49 height 12
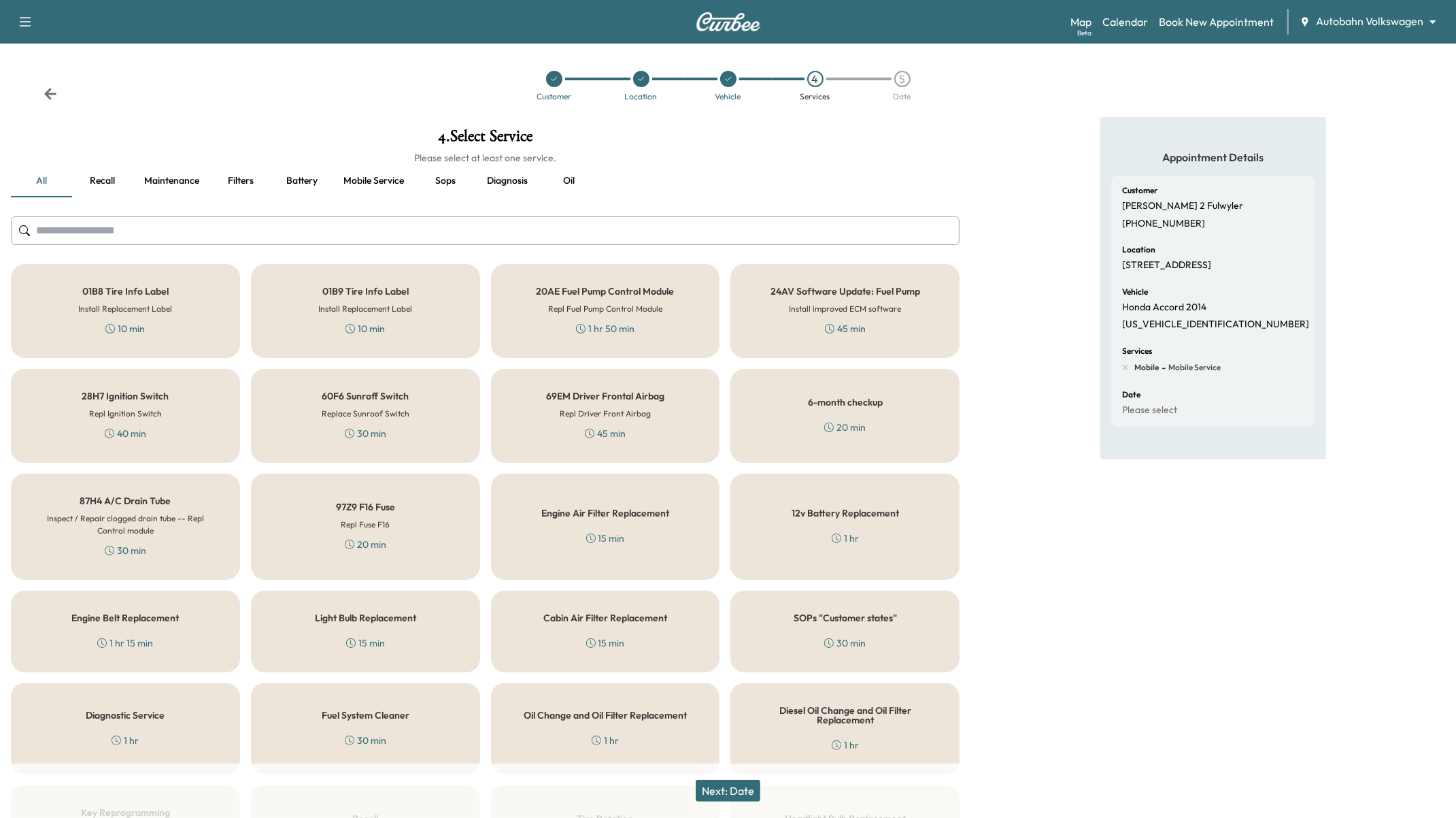
click at [583, 518] on div "Engine Air Filter Replacement 15 min" at bounding box center [605, 526] width 229 height 106
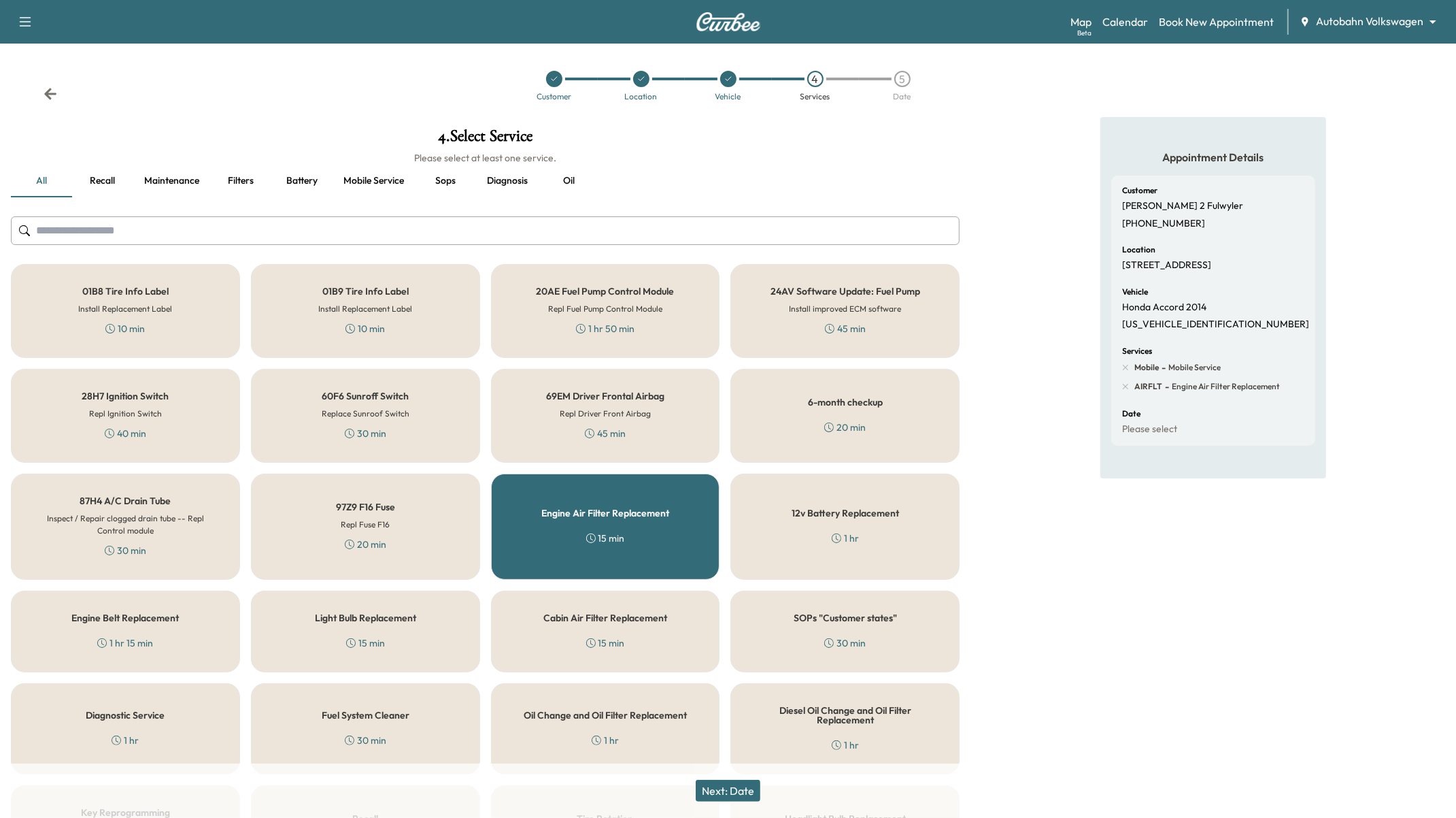
click at [583, 518] on div "Engine Air Filter Replacement 15 min" at bounding box center [605, 526] width 229 height 106
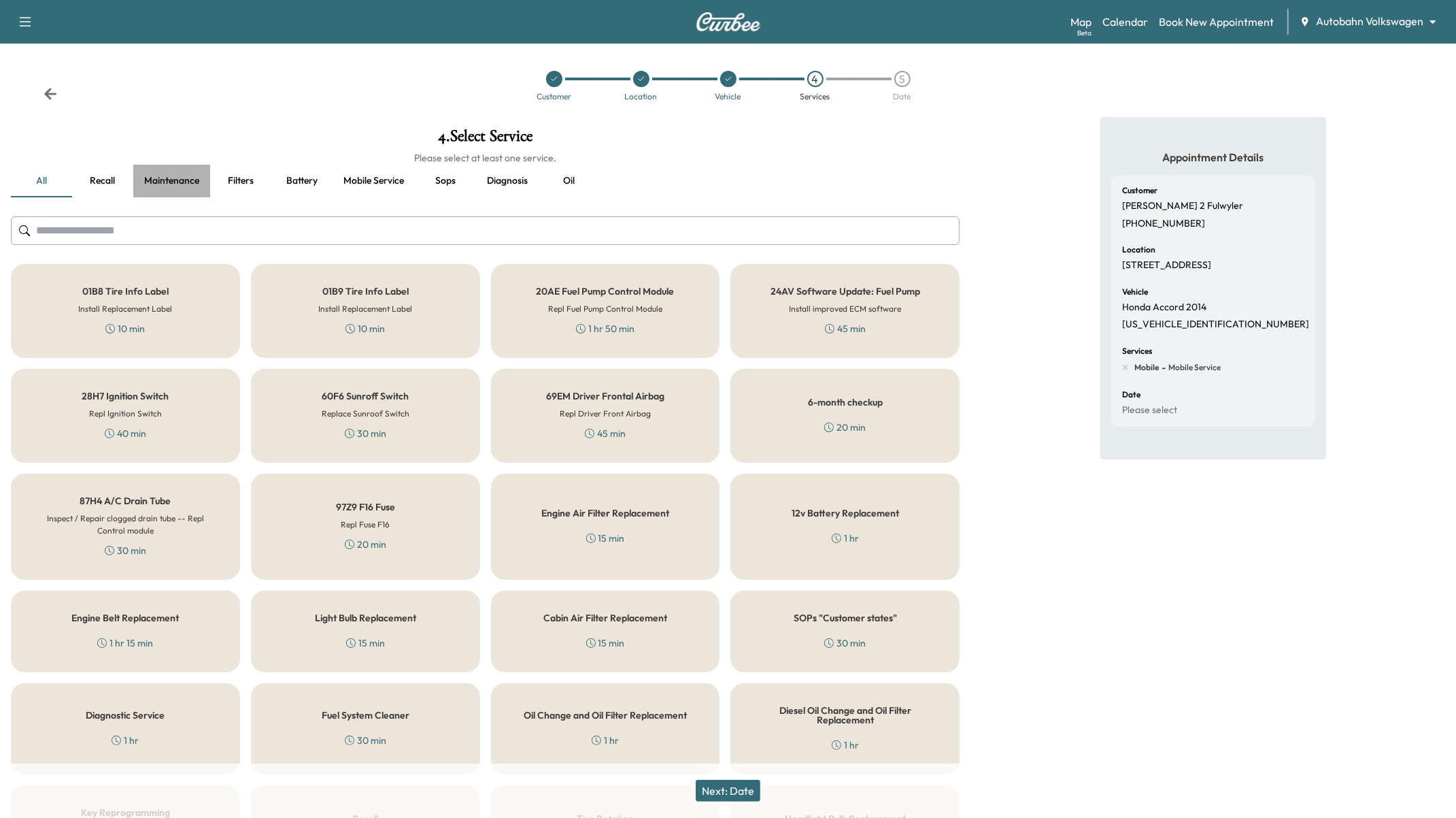
click at [157, 173] on button "Maintenance" at bounding box center [171, 181] width 76 height 33
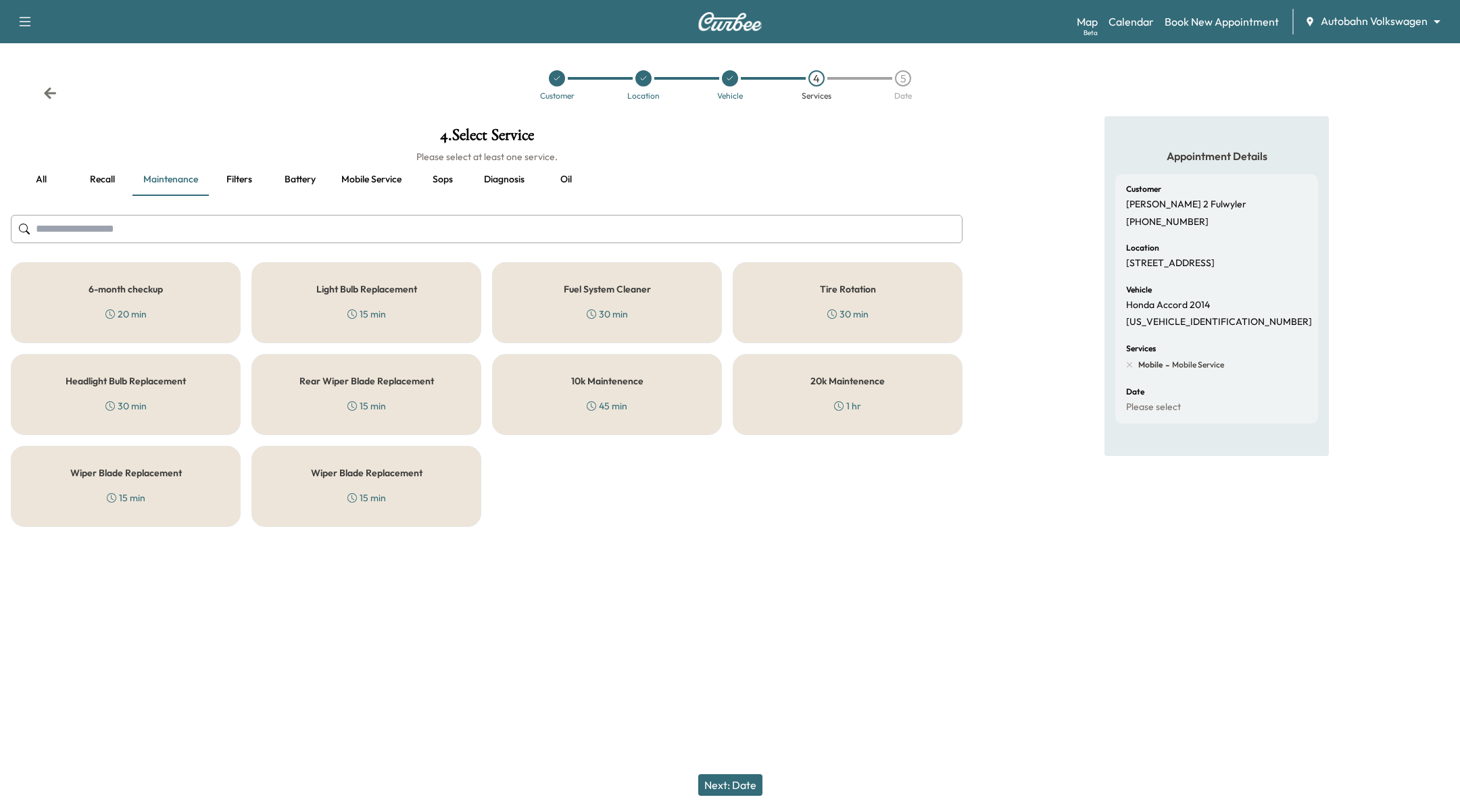
click at [100, 472] on h5 "Wiper Blade Replacement" at bounding box center [126, 473] width 112 height 9
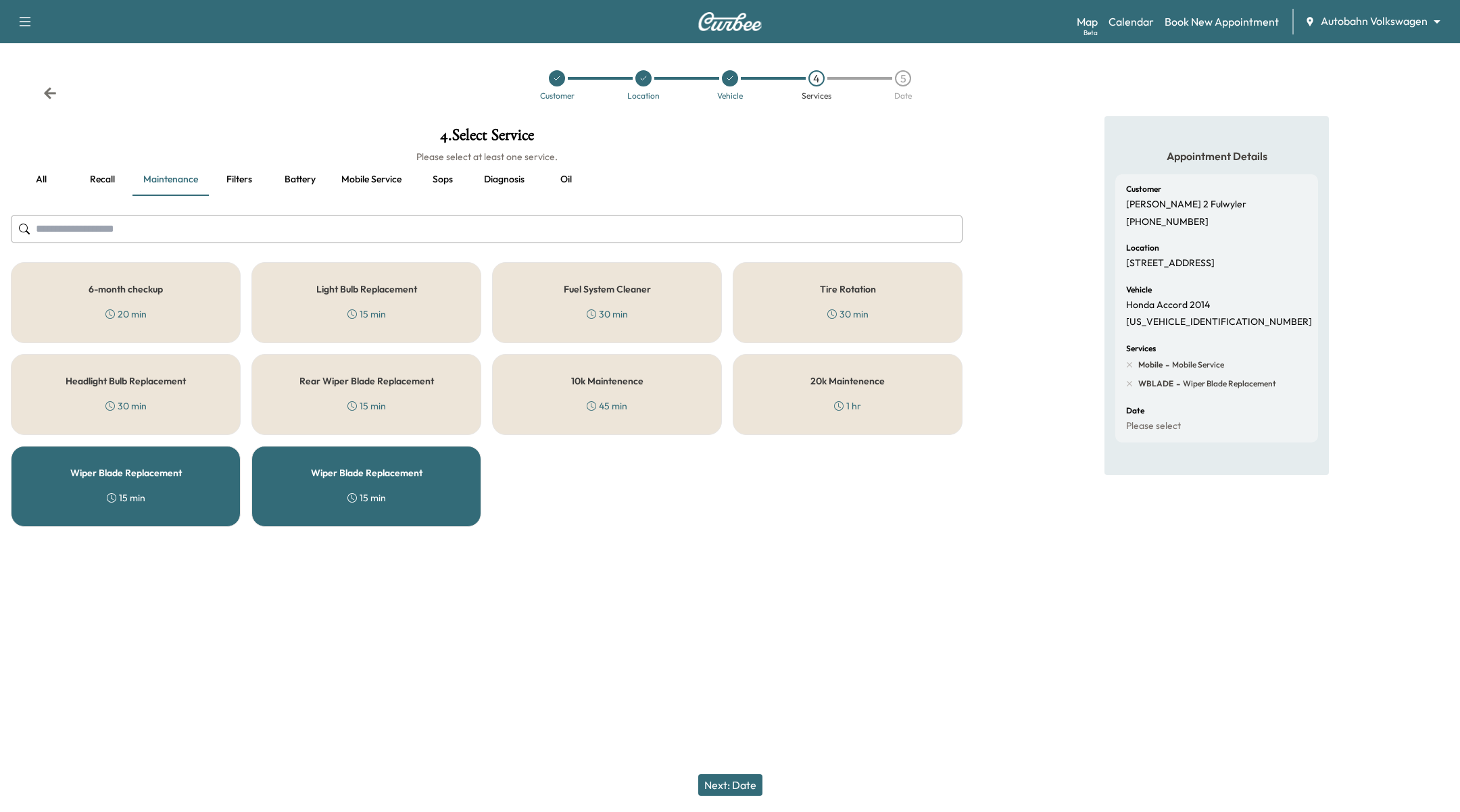
click at [100, 472] on h5 "Wiper Blade Replacement" at bounding box center [126, 473] width 112 height 9
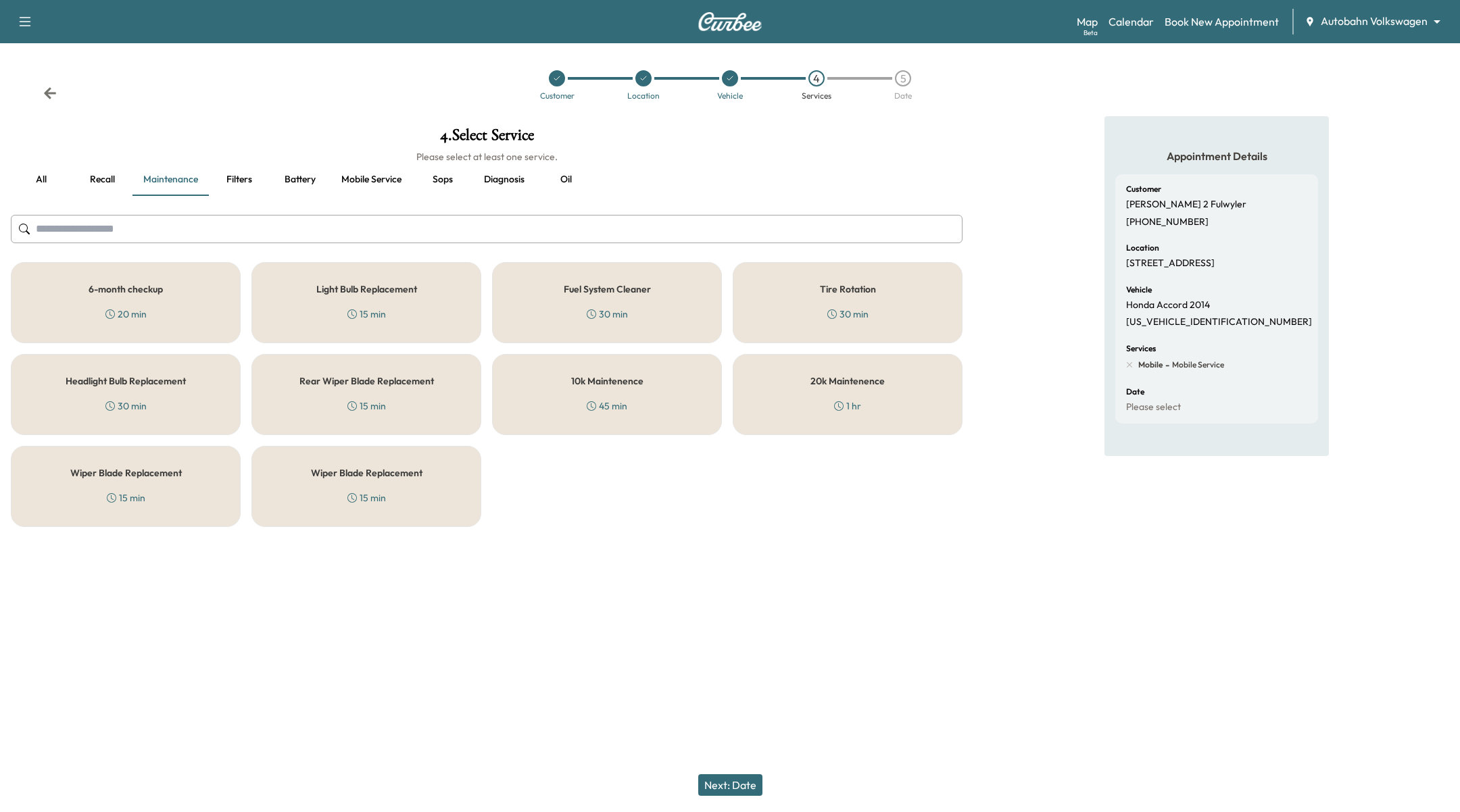
click at [407, 483] on div "Wiper Blade Replacement 15 min" at bounding box center [365, 486] width 230 height 81
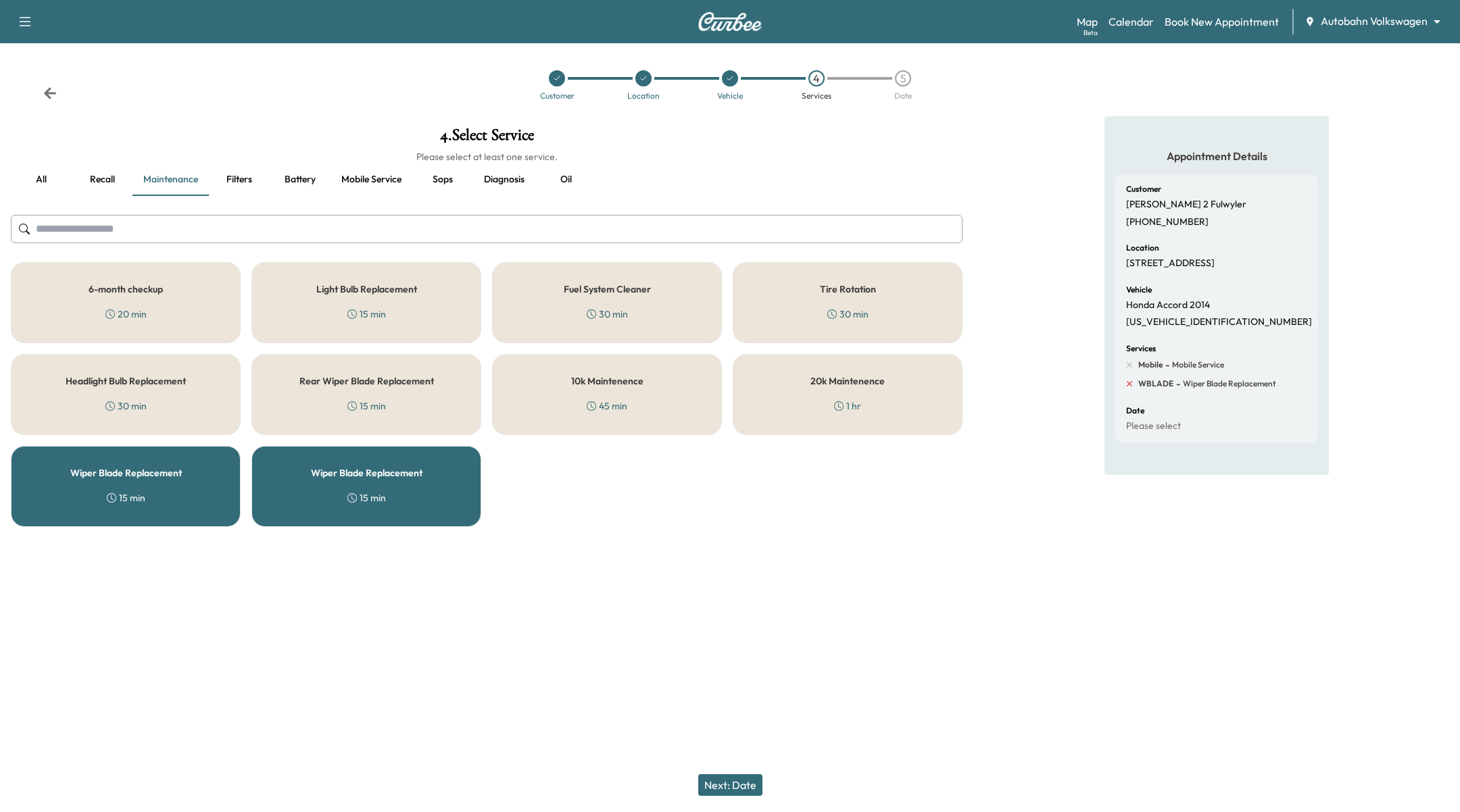
click at [1129, 390] on icon at bounding box center [1128, 383] width 12 height 12
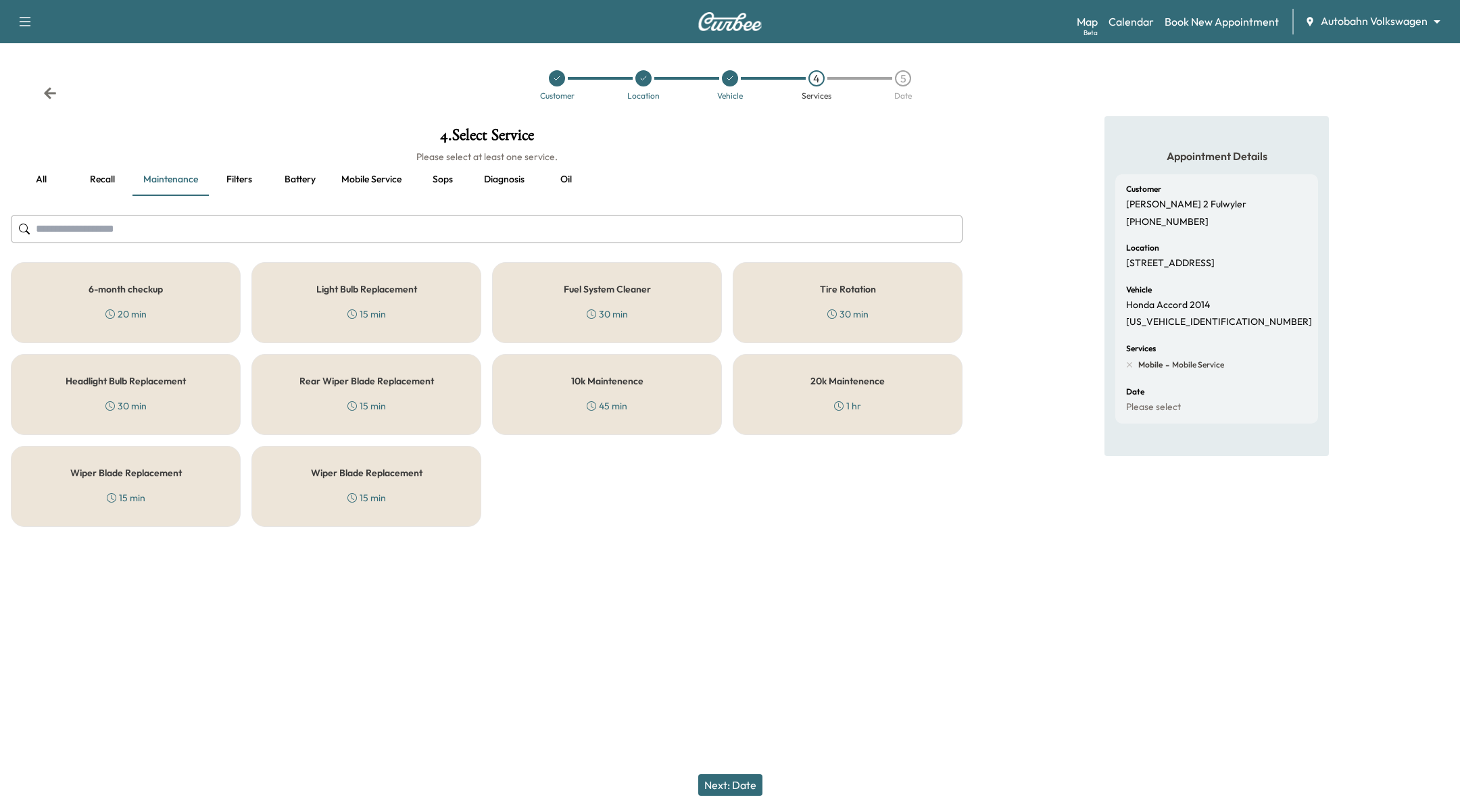
click at [418, 383] on h5 "Rear Wiper Blade Replacement" at bounding box center [365, 381] width 134 height 9
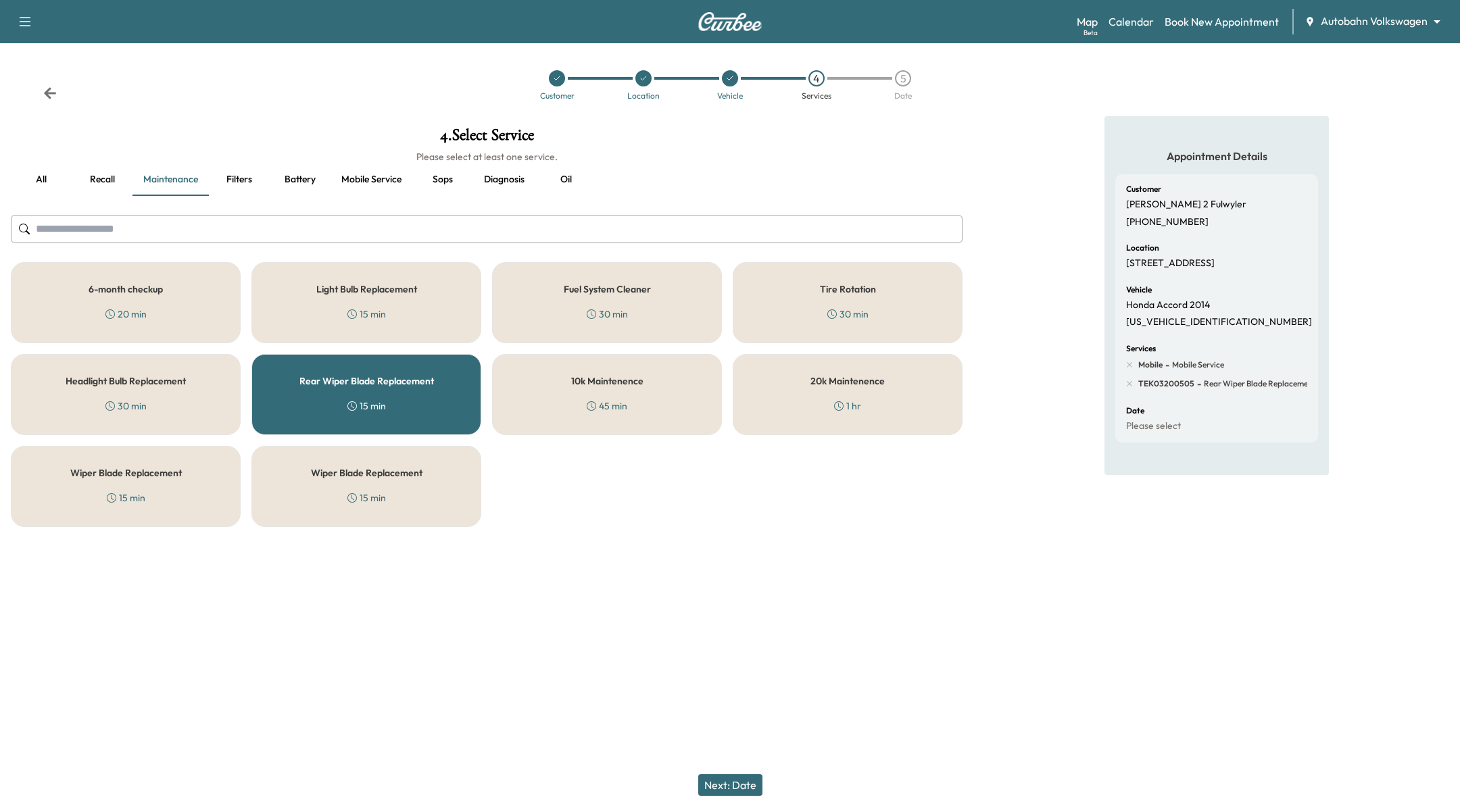
click at [757, 781] on button "Next: Date" at bounding box center [730, 784] width 65 height 22
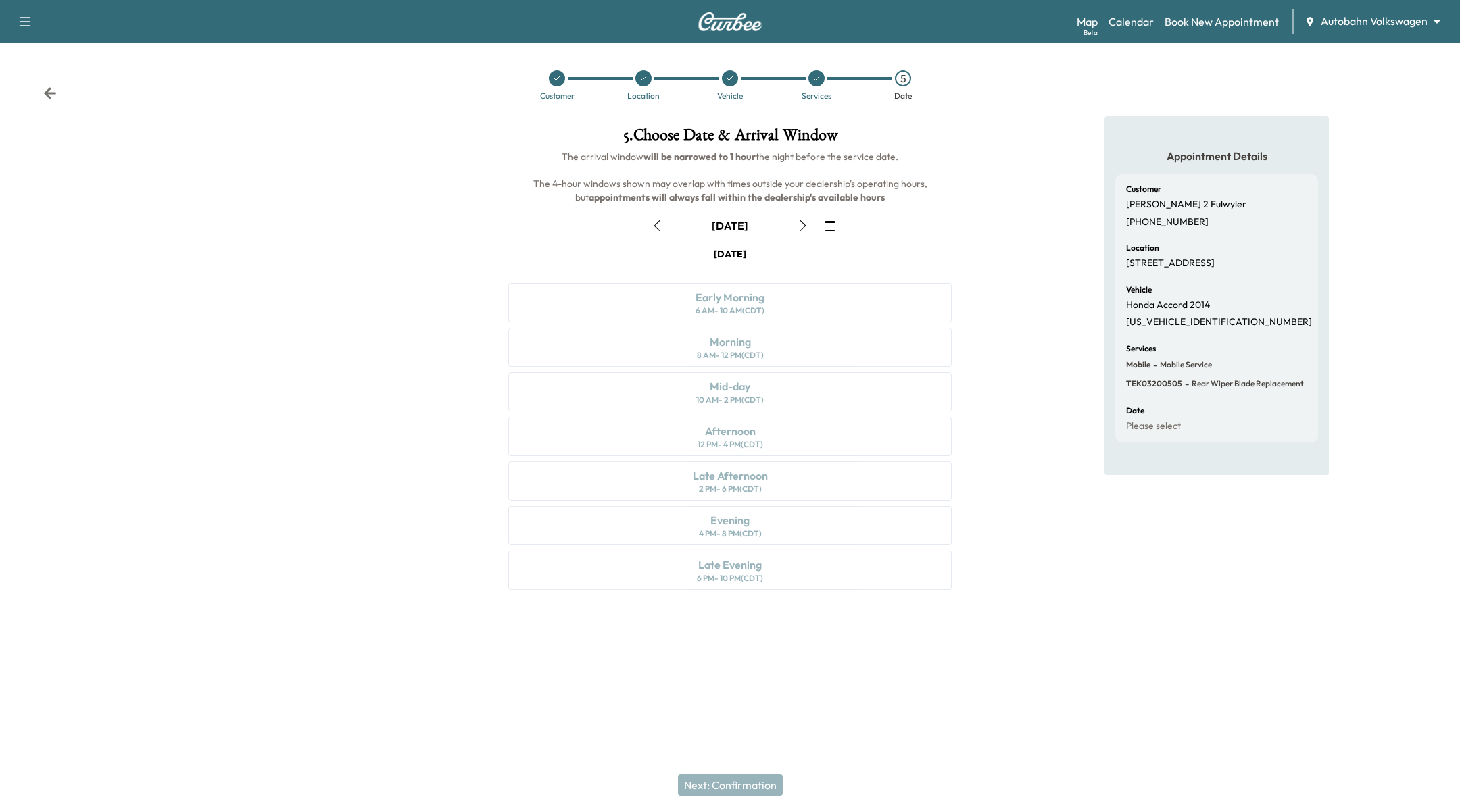
click at [807, 223] on icon "button" at bounding box center [803, 226] width 11 height 11
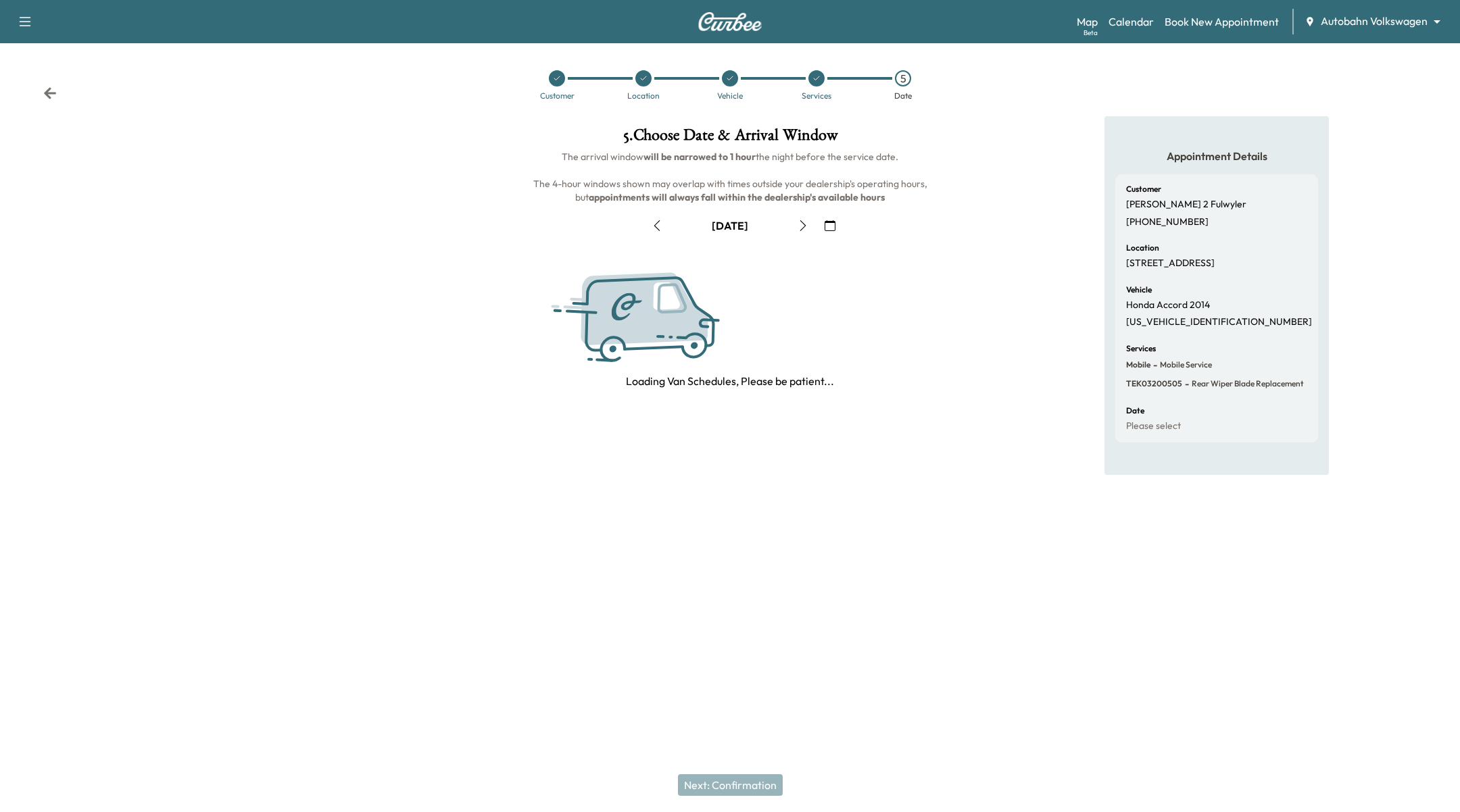
click at [807, 223] on icon "button" at bounding box center [803, 226] width 11 height 11
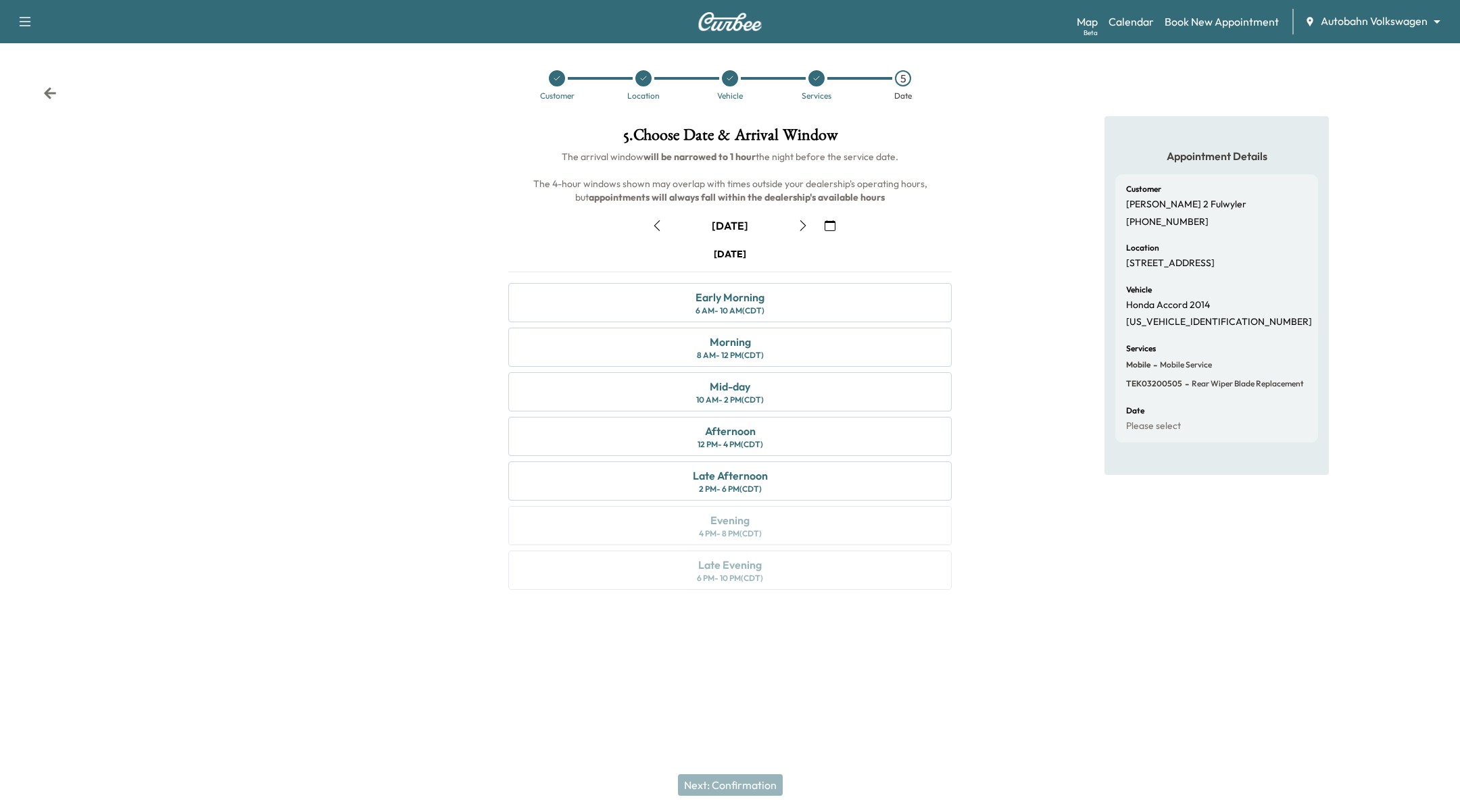
click at [841, 208] on div "October [DATE] S M T W T F S 28 29 30 1 2 3 4 5 6 7 8 9 10 11 12 13 14 15 16 17…" at bounding box center [730, 400] width 465 height 391
click at [831, 228] on icon "button" at bounding box center [830, 226] width 11 height 11
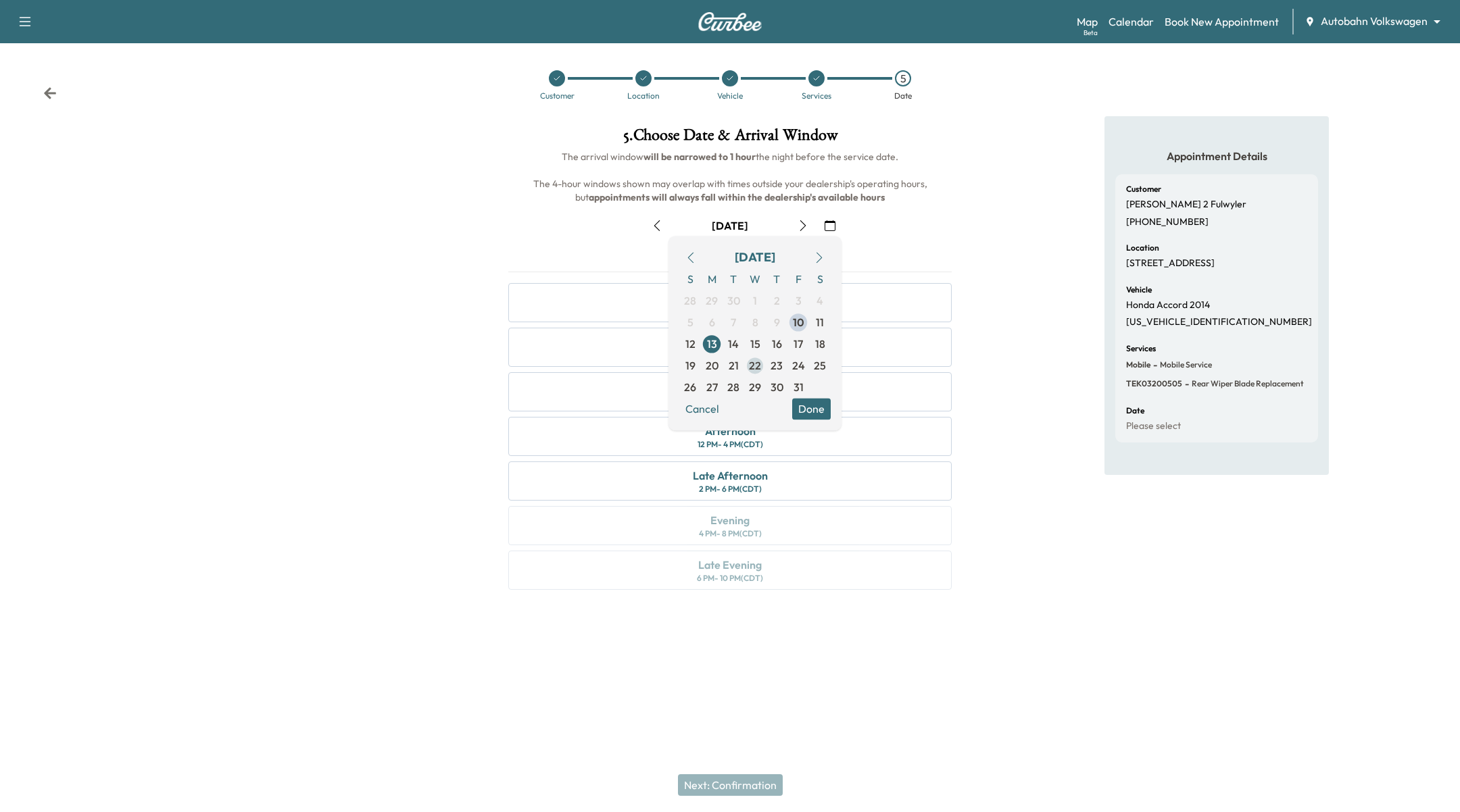
click at [760, 375] on span "22" at bounding box center [754, 365] width 22 height 22
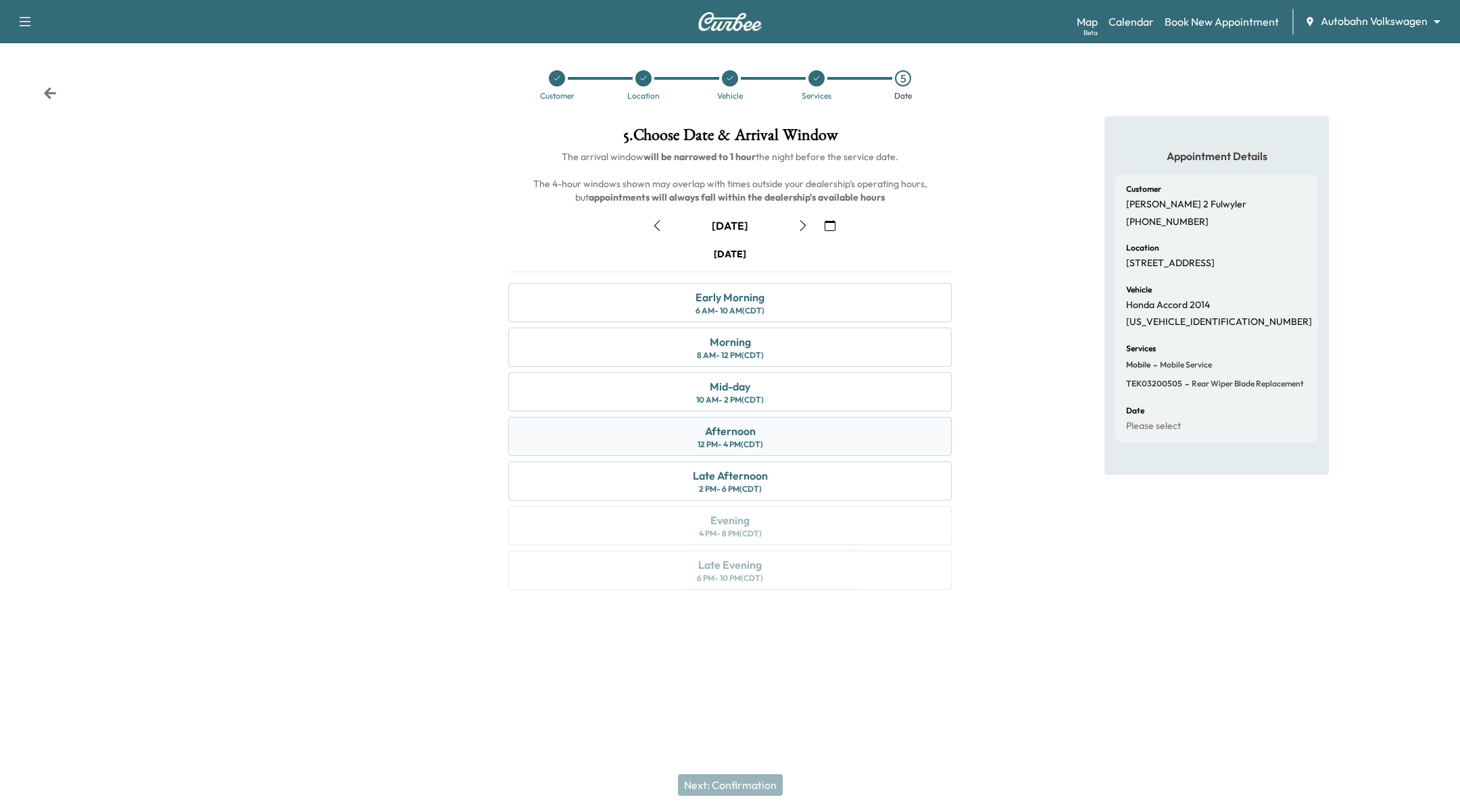
click at [814, 432] on div "Afternoon 12 PM - 4 PM (CDT)" at bounding box center [729, 436] width 443 height 39
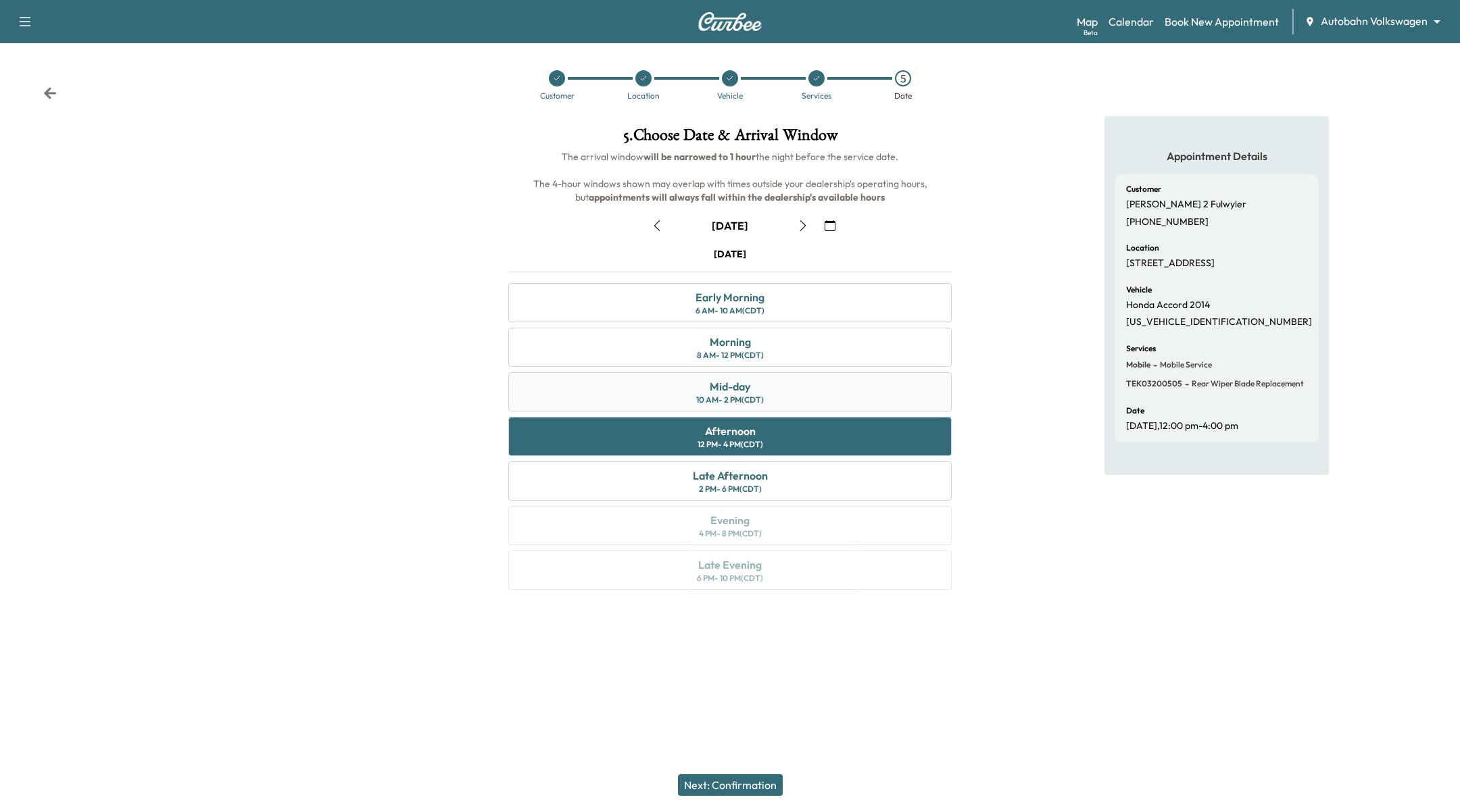
click at [817, 403] on div "Mid-day 10 AM - 2 PM (CDT)" at bounding box center [729, 391] width 443 height 39
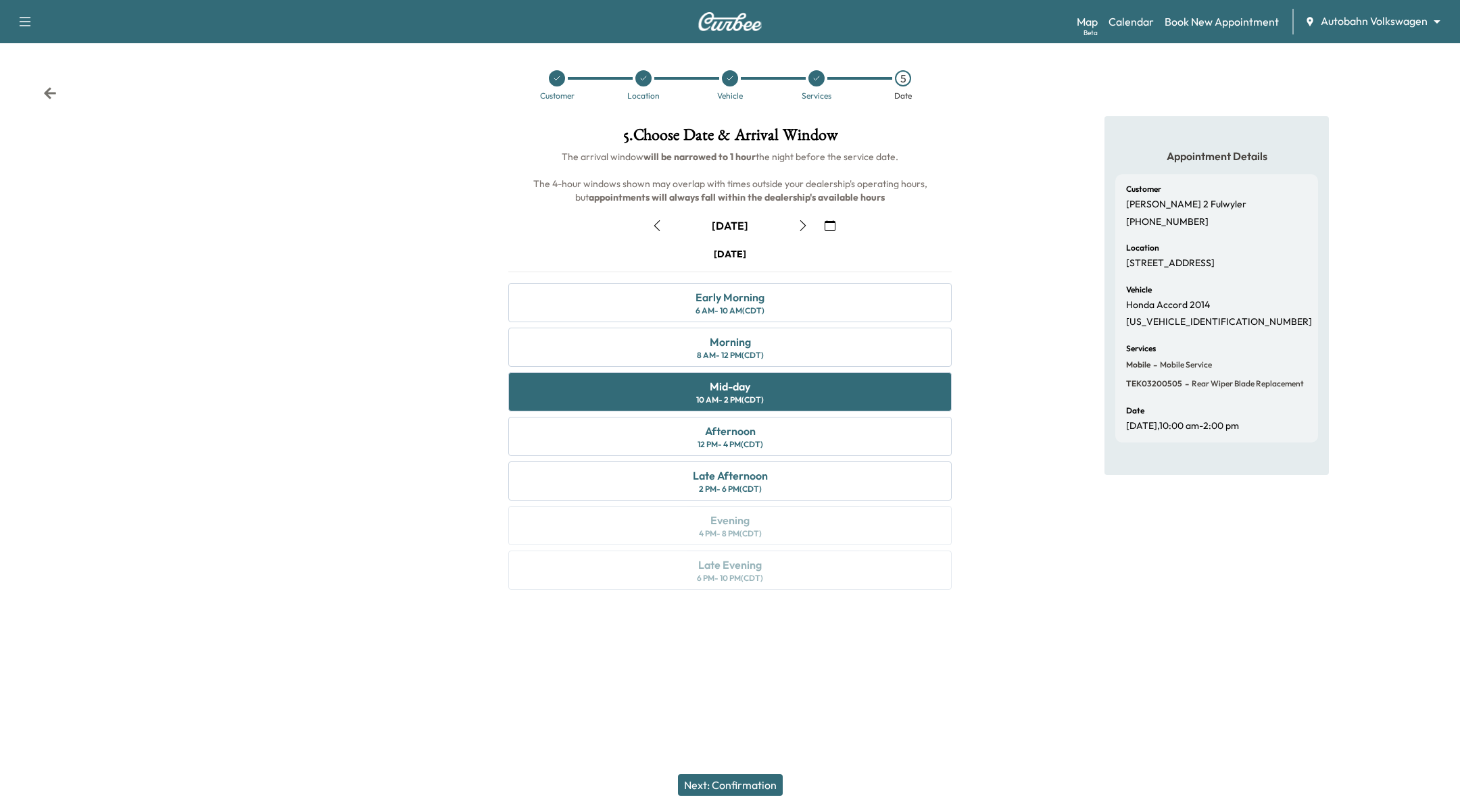
click at [766, 797] on div "Next: Confirmation" at bounding box center [730, 785] width 1460 height 54
click at [766, 785] on button "Next: Confirmation" at bounding box center [730, 784] width 105 height 22
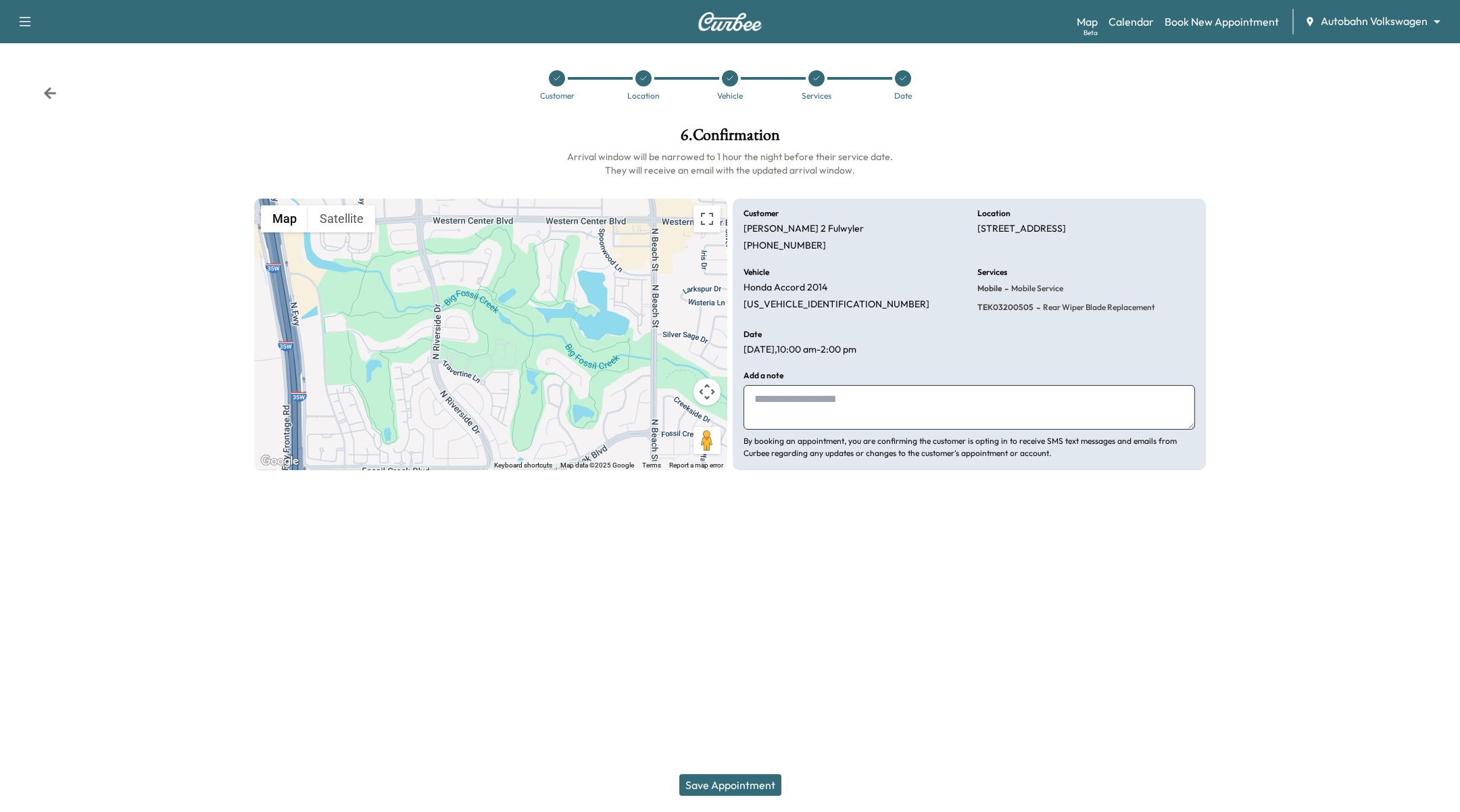
click at [766, 785] on button "Save Appointment" at bounding box center [730, 784] width 102 height 22
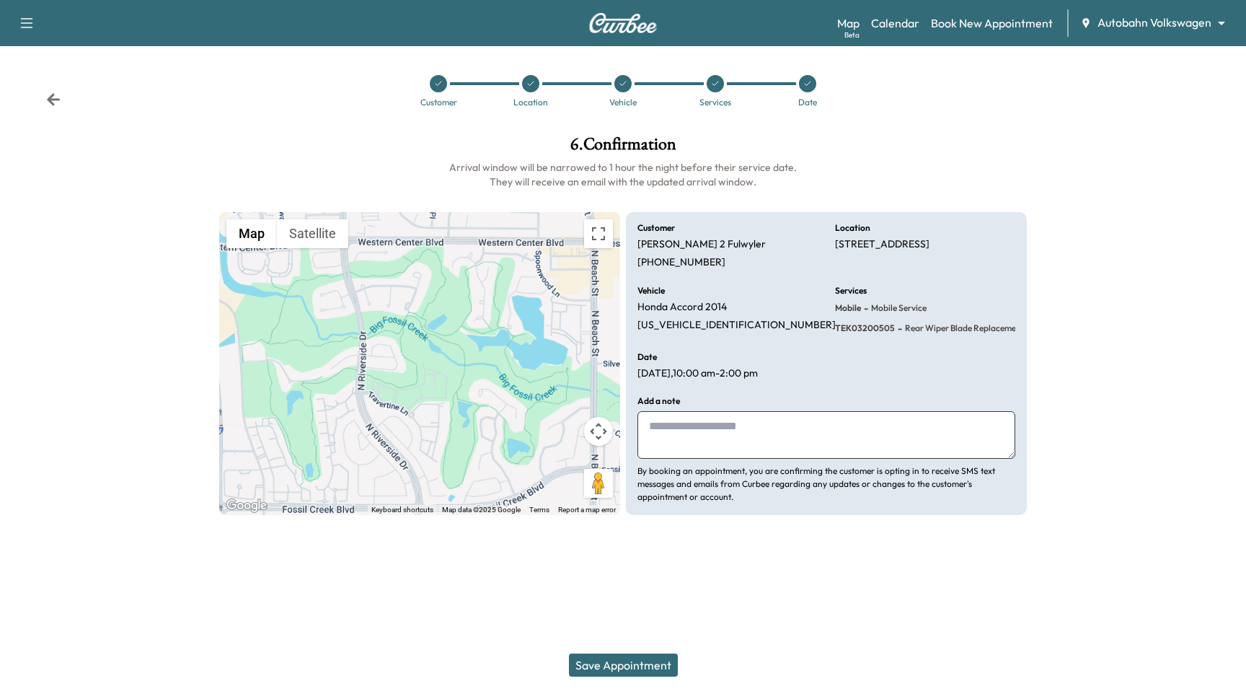
click at [630, 662] on button "Save Appointment" at bounding box center [623, 664] width 109 height 23
